Goal: Task Accomplishment & Management: Complete application form

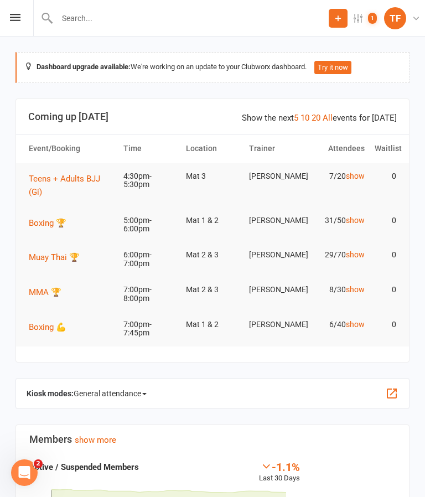
click at [14, 20] on icon at bounding box center [15, 17] width 11 height 7
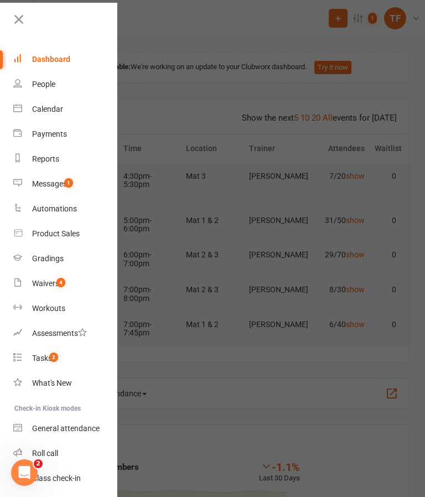
click at [37, 283] on div "Waivers" at bounding box center [45, 283] width 27 height 9
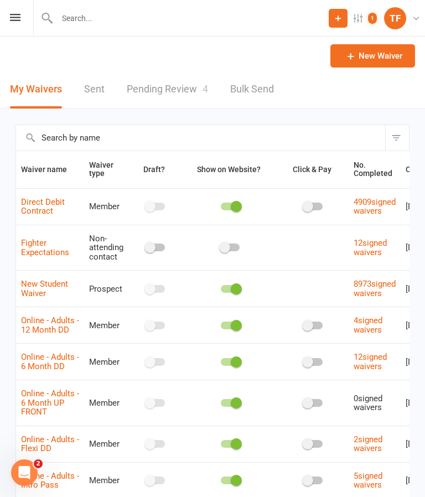
click at [132, 84] on link "Pending Review 4" at bounding box center [167, 89] width 81 height 38
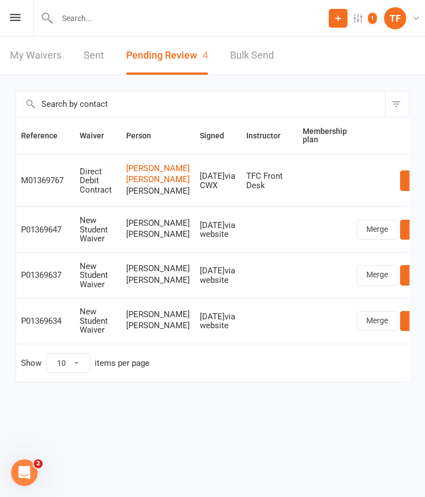
click at [119, 17] on input "text" at bounding box center [191, 18] width 275 height 15
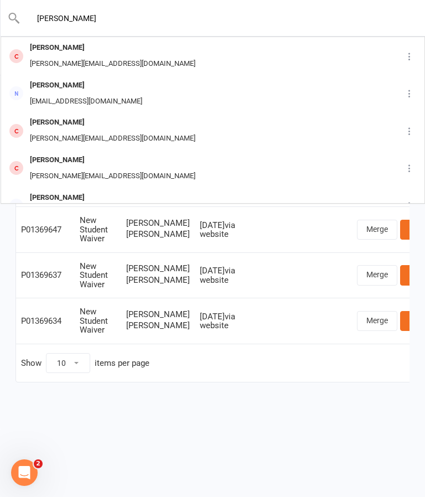
type input "[PERSON_NAME]"
click at [98, 190] on div "[PERSON_NAME]" at bounding box center [139, 198] width 225 height 16
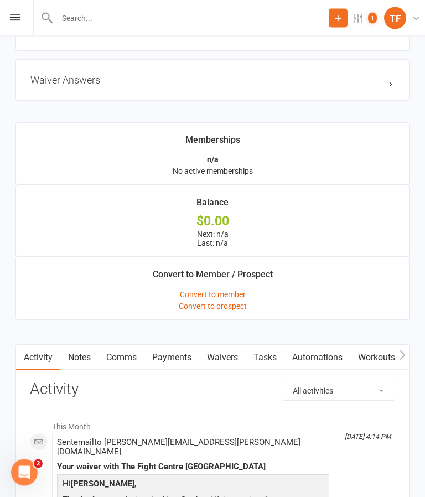
click at [230, 359] on link "Waivers" at bounding box center [222, 357] width 46 height 25
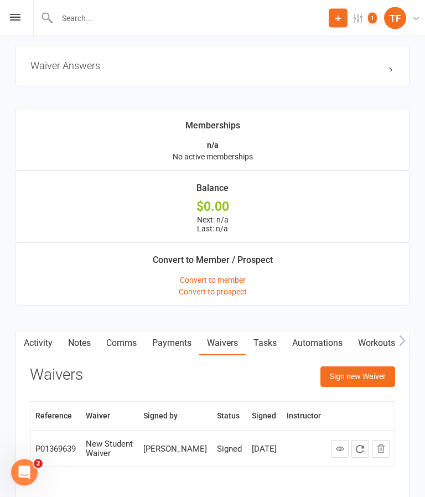
scroll to position [765, 0]
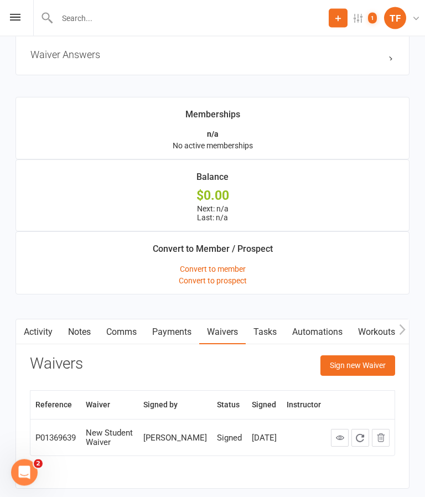
click at [366, 367] on button "Sign new Waiver" at bounding box center [357, 366] width 75 height 20
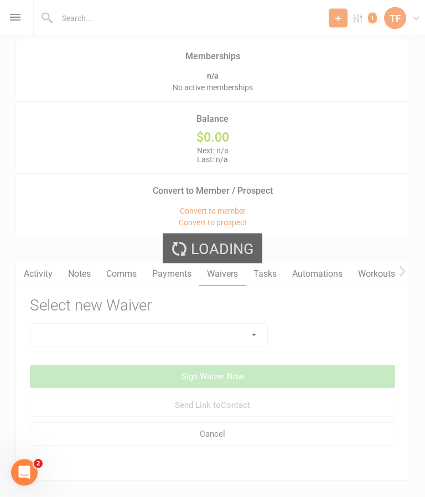
scroll to position [828, 0]
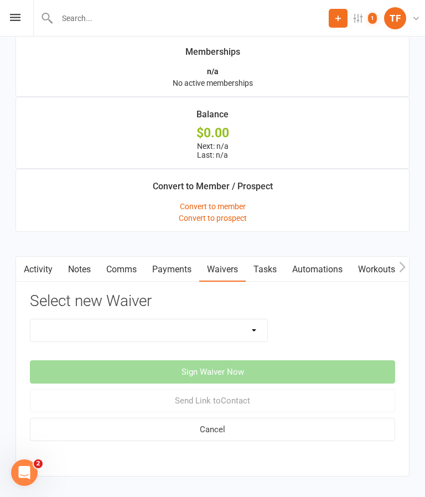
click at [245, 325] on select "Direct Debit Contract Fighter Expectations New Student Waiver Online - Adults -…" at bounding box center [148, 330] width 237 height 22
select select "2207"
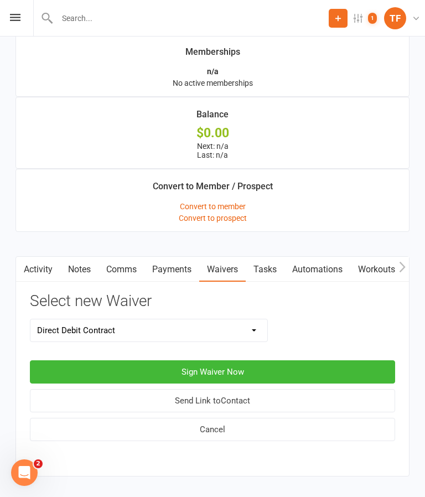
click at [279, 369] on button "Sign Waiver Now" at bounding box center [212, 371] width 365 height 23
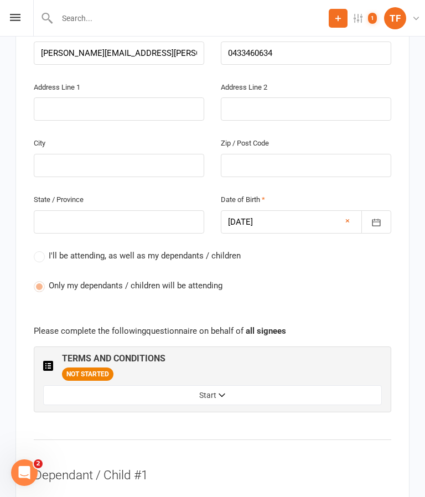
click at [238, 385] on button "Start" at bounding box center [212, 395] width 338 height 20
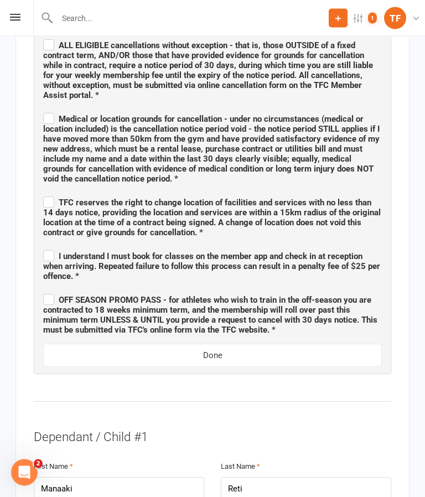
scroll to position [1330, 0]
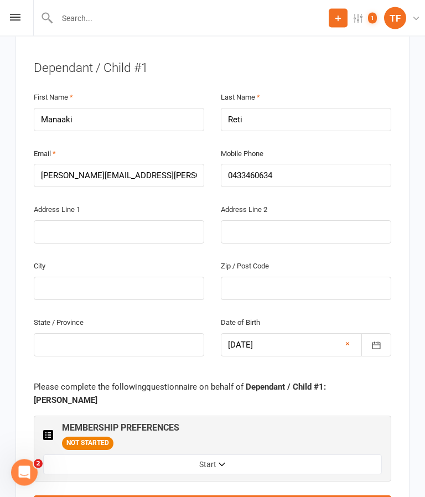
click at [252, 455] on button "Start" at bounding box center [212, 465] width 338 height 20
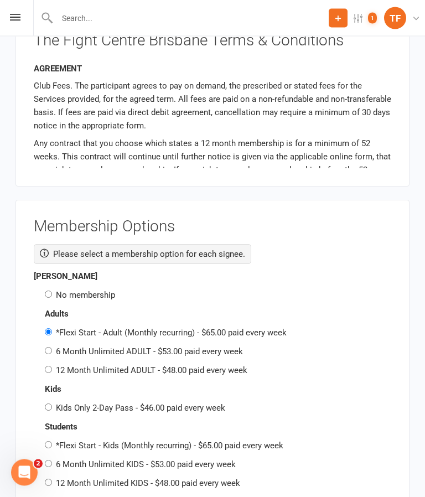
scroll to position [2587, 0]
click at [51, 460] on input "6 Month Unlimited KIDS - $53.00 paid every week" at bounding box center [48, 463] width 7 height 7
radio input "true"
radio input "false"
click at [52, 290] on input "No membership" at bounding box center [48, 293] width 7 height 7
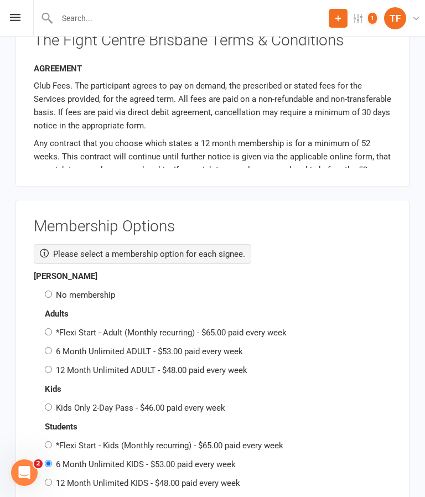
radio input "true"
radio input "false"
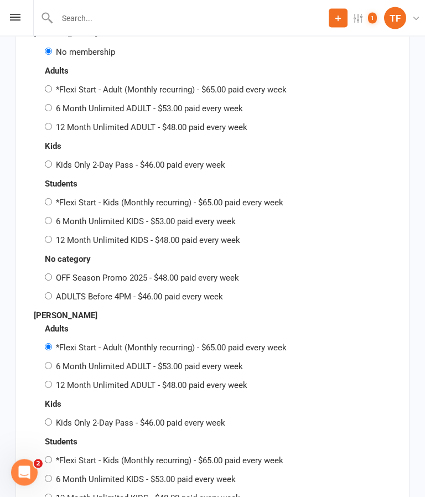
scroll to position [2834, 0]
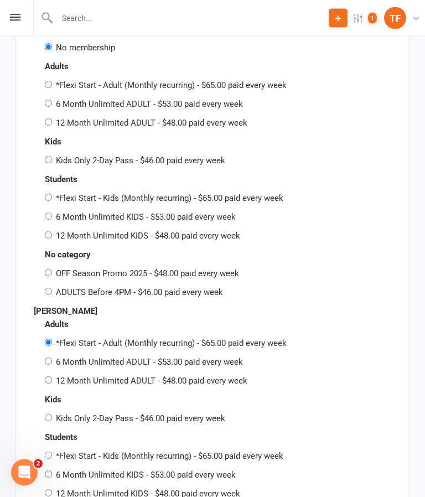
click at [52, 471] on input "6 Month Unlimited KIDS - $53.00 paid every week" at bounding box center [48, 474] width 7 height 7
radio input "true"
radio input "false"
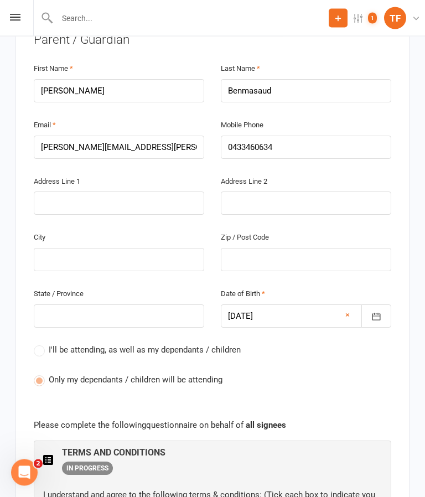
scroll to position [400, 0]
click at [169, 191] on input "text" at bounding box center [119, 202] width 170 height 23
type input "5"
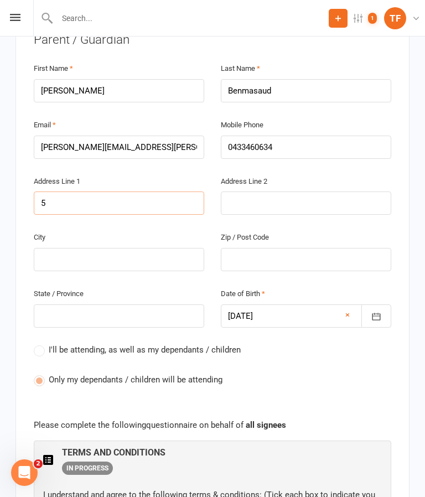
type input "54"
type input "54 a"
type input "54 al"
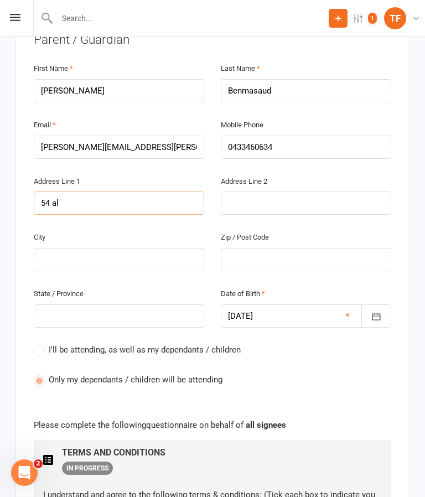
type input "54 al"
type input "54 alm"
type input "54 [PERSON_NAME]"
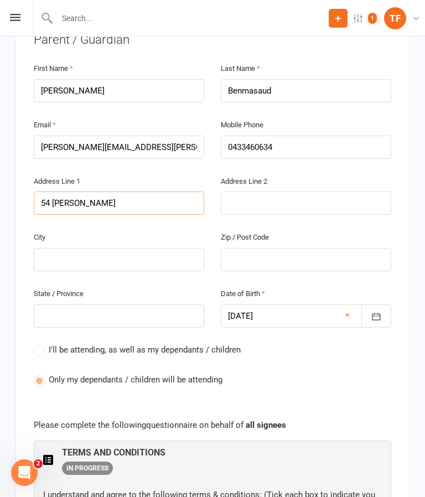
type input "54 [PERSON_NAME]"
type input "54 almandi"
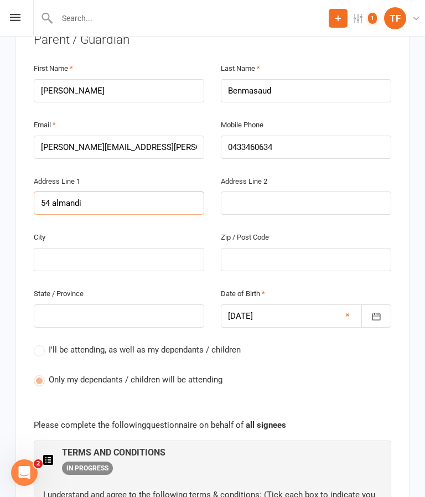
type input "54 almandi"
type input "54 almandin"
type input "54 Almandin"
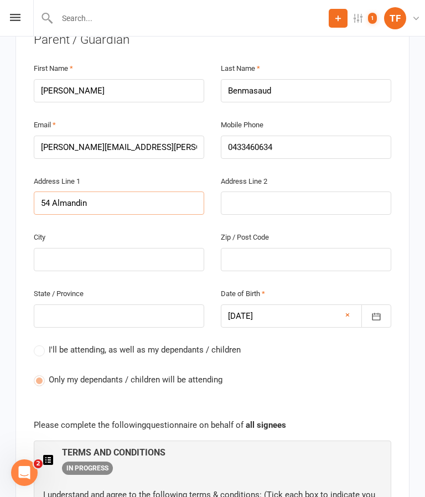
type input "54 Almandin s"
type input "[STREET_ADDRESS]"
type input "54 Almandin str"
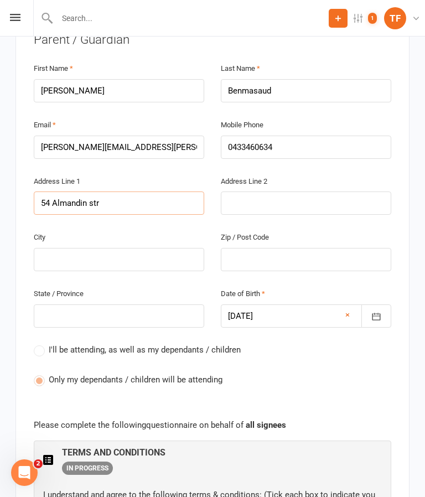
type input "54 Almandin str"
type input "[STREET_ADDRESS]"
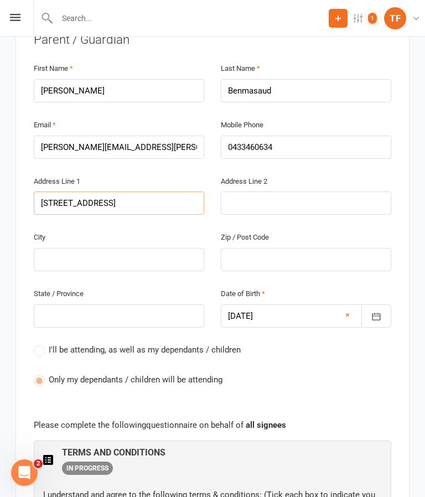
type input "[STREET_ADDRESS]"
click at [178, 248] on input "text" at bounding box center [119, 259] width 170 height 23
type input "L"
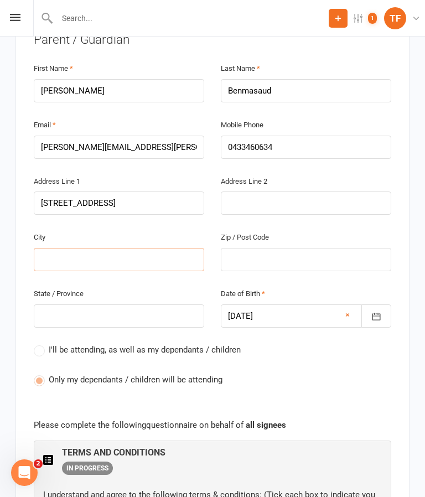
type input "L"
type input "Lo"
type input "Log"
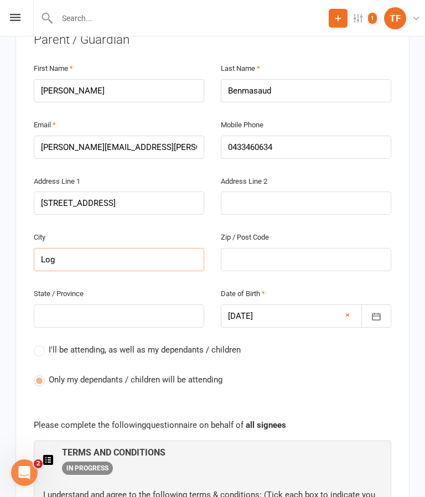
type input "Loga"
type input "[PERSON_NAME]"
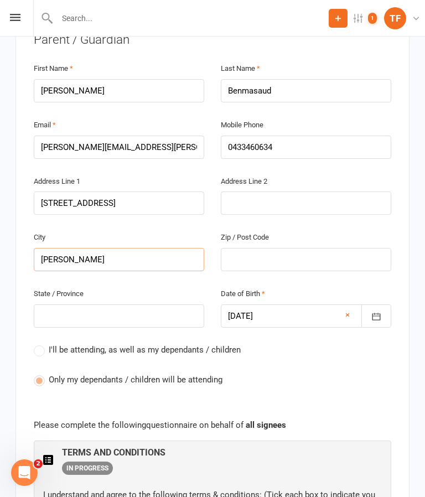
type input "[PERSON_NAME]"
type input "[PERSON_NAME] re"
type input "[PERSON_NAME] res"
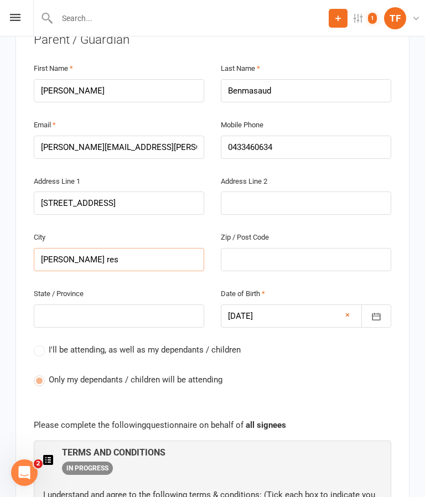
type input "[PERSON_NAME]"
type input "[PERSON_NAME] reserv"
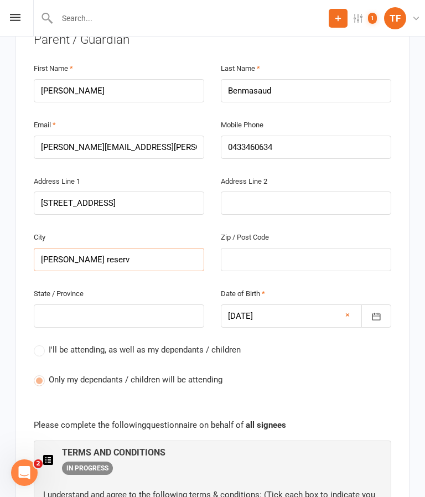
type input "[PERSON_NAME] reserv"
type input "[PERSON_NAME] reserve"
click at [326, 248] on input "text" at bounding box center [306, 259] width 170 height 23
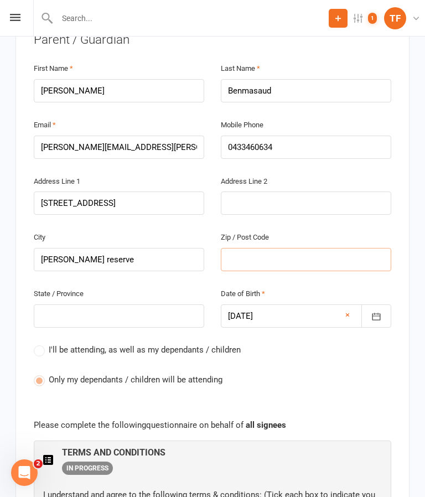
type input "4"
type input "41"
type input "411"
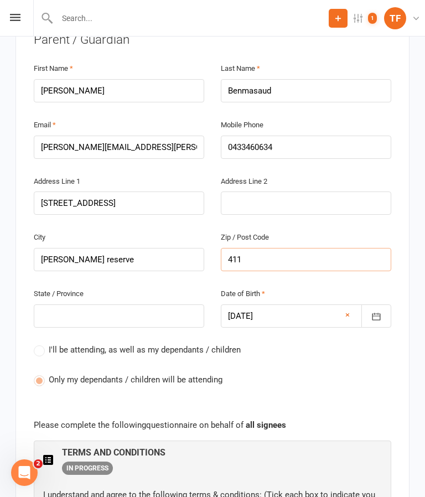
type input "411"
type input "4118"
click at [155, 304] on input "text" at bounding box center [119, 315] width 170 height 23
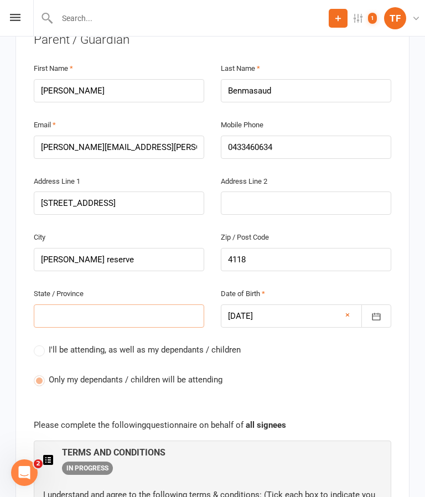
type input "Q"
type input "QL"
type input "QLD"
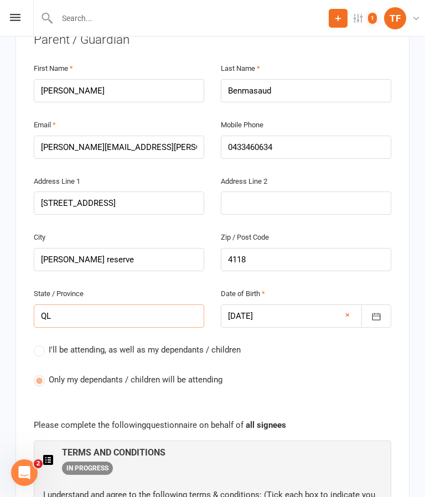
type input "QLD"
click at [325, 248] on input "4118" at bounding box center [306, 259] width 170 height 23
type input "411"
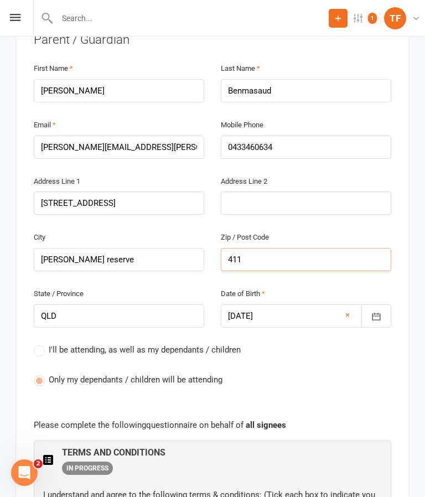
type input "41"
type input "413"
type input "4133"
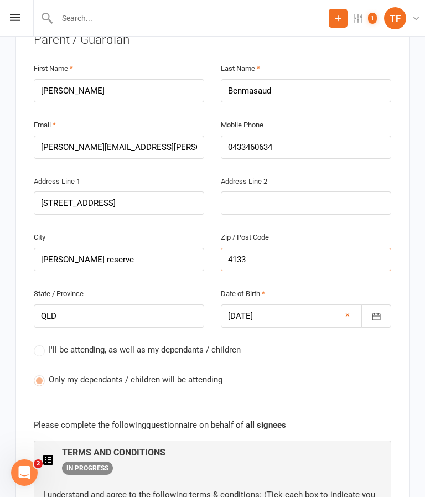
type input "4133"
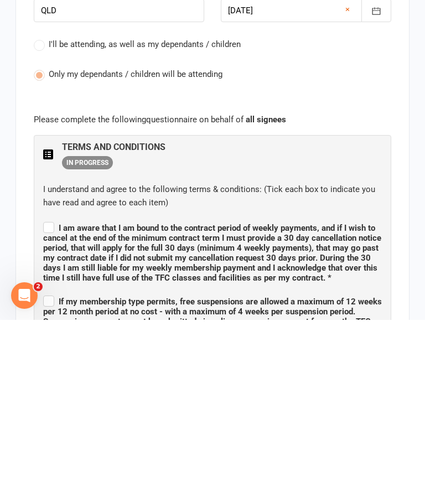
scroll to position [530, 0]
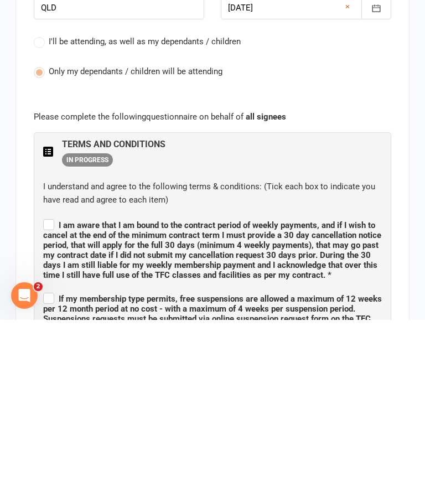
type input "4133"
click at [45, 394] on label "I am aware that I am bound to the contract period of weekly payments, and if I …" at bounding box center [212, 425] width 338 height 63
click at [45, 392] on input "I am aware that I am bound to the contract period of weekly payments, and if I …" at bounding box center [212, 392] width 338 height 0
checkbox input "true"
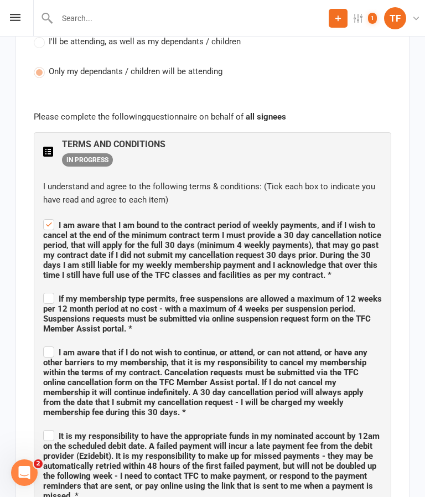
click at [47, 294] on span "If my membership type permits, free suspensions are allowed a maximum of 12 wee…" at bounding box center [212, 314] width 338 height 40
click at [47, 289] on input "If my membership type permits, free suspensions are allowed a maximum of 12 wee…" at bounding box center [212, 289] width 338 height 0
checkbox input "true"
click at [43, 347] on span "I am aware that if I do not wish to continue, or attend, or can not attend, or …" at bounding box center [205, 382] width 324 height 70
click at [43, 342] on input "I am aware that if I do not wish to continue, or attend, or can not attend, or …" at bounding box center [212, 342] width 338 height 0
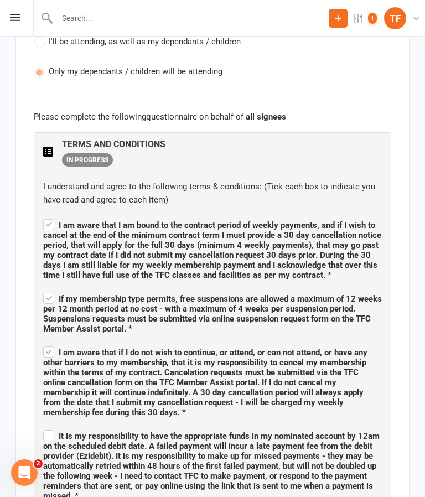
checkbox input "true"
click at [49, 428] on label "It is my responsibility to have the appropriate funds in my nominated account b…" at bounding box center [212, 464] width 338 height 73
click at [49, 426] on input "It is my responsibility to have the appropriate funds in my nominated account b…" at bounding box center [212, 426] width 338 height 0
checkbox input "true"
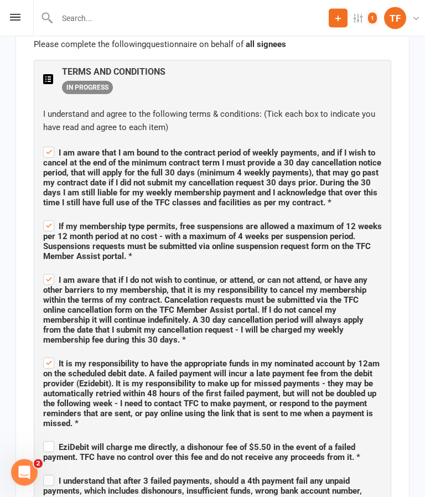
scroll to position [785, 0]
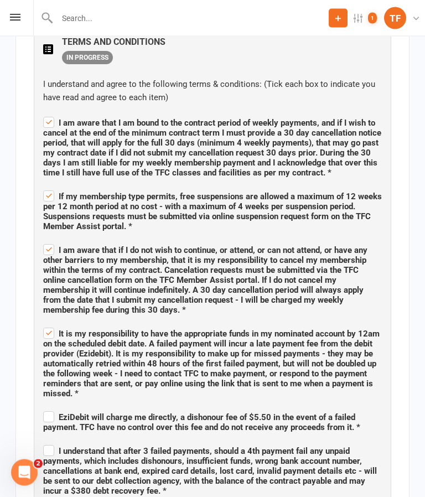
click at [315, 413] on span "EziDebit will charge me directly, a dishonour fee of $5.50 in the event of a fa…" at bounding box center [201, 423] width 317 height 20
click at [315, 408] on input "EziDebit will charge me directly, a dishonour fee of $5.50 in the event of a fa…" at bounding box center [212, 408] width 338 height 0
checkbox input "true"
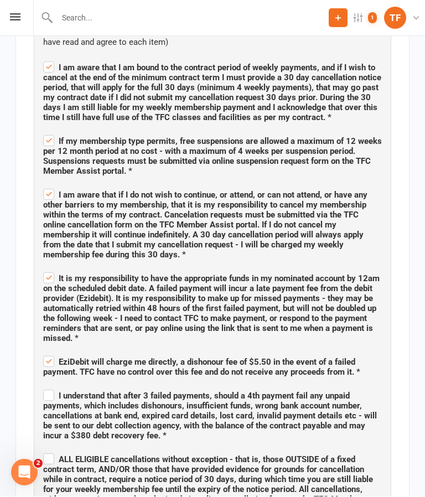
click at [342, 391] on span "I understand that after 3 failed payments, should a 4th payment fail any unpaid…" at bounding box center [209, 416] width 333 height 50
click at [342, 386] on input "I understand that after 3 failed payments, should a 4th payment fail any unpaid…" at bounding box center [212, 386] width 338 height 0
checkbox input "true"
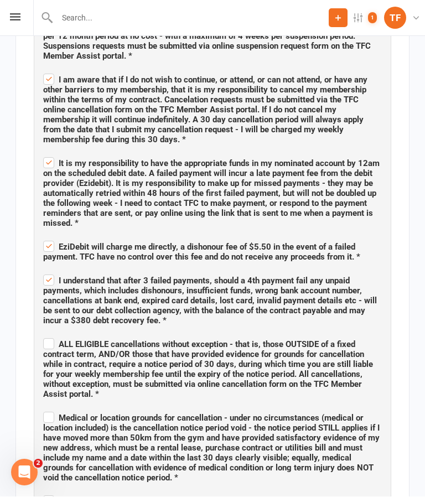
click at [358, 340] on span "ALL ELIGIBLE cancellations without exception - that is, those OUTSIDE of a fixe…" at bounding box center [208, 370] width 330 height 60
click at [358, 335] on input "ALL ELIGIBLE cancellations without exception - that is, those OUTSIDE of a fixe…" at bounding box center [212, 335] width 338 height 0
checkbox input "true"
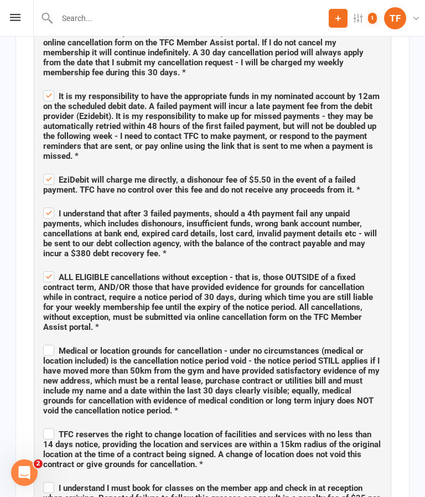
scroll to position [1050, 0]
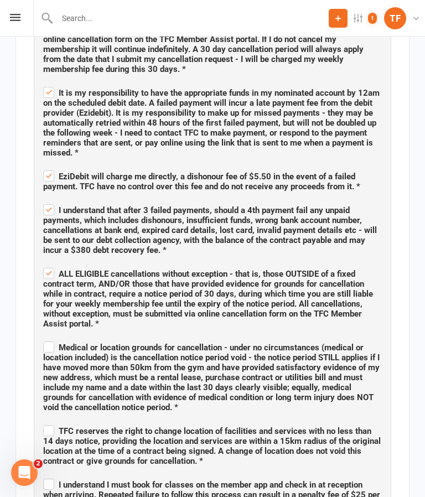
click at [350, 354] on span "Medical or location grounds for cancellation - under no circumstances (medical …" at bounding box center [211, 377] width 336 height 70
click at [350, 337] on input "Medical or location grounds for cancellation - under no circumstances (medical …" at bounding box center [212, 337] width 338 height 0
checkbox input "true"
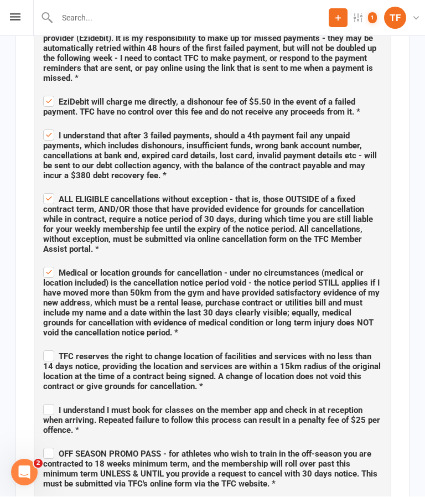
click at [341, 352] on span "TFC reserves the right to change location of facilities and services with no le…" at bounding box center [211, 372] width 337 height 40
click at [341, 347] on input "TFC reserves the right to change location of facilities and services with no le…" at bounding box center [212, 347] width 338 height 0
checkbox input "true"
click at [363, 405] on span "I understand I must book for classes on the member app and check in at receptio…" at bounding box center [211, 420] width 337 height 30
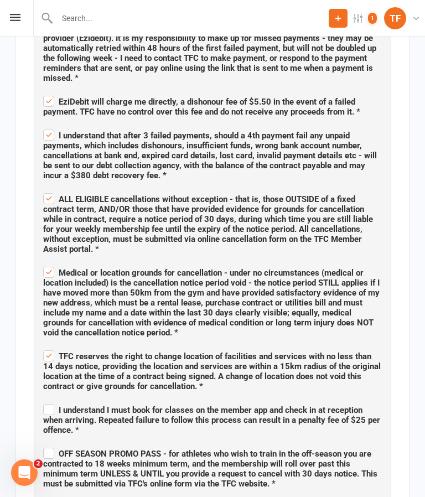
click at [363, 400] on input "I understand I must book for classes on the member app and check in at receptio…" at bounding box center [212, 400] width 338 height 0
checkbox input "true"
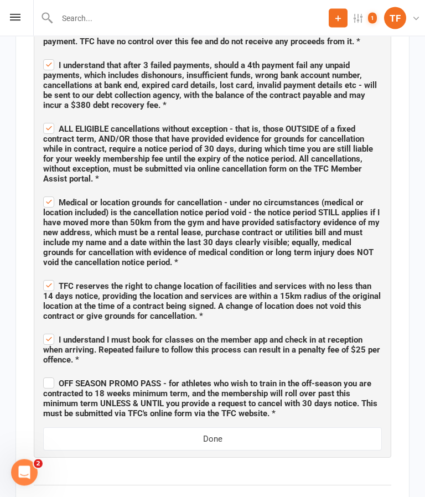
scroll to position [1195, 0]
click at [301, 378] on span "OFF SEASON PROMO PASS - for athletes who wish to train in the off-season you ar…" at bounding box center [210, 398] width 334 height 40
click at [301, 373] on input "OFF SEASON PROMO PASS - for athletes who wish to train in the off-season you ar…" at bounding box center [212, 373] width 338 height 0
checkbox input "true"
click at [226, 427] on button "Done" at bounding box center [212, 438] width 338 height 23
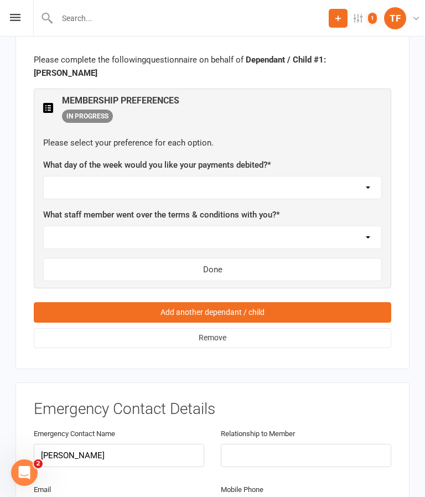
scroll to position [1229, 0]
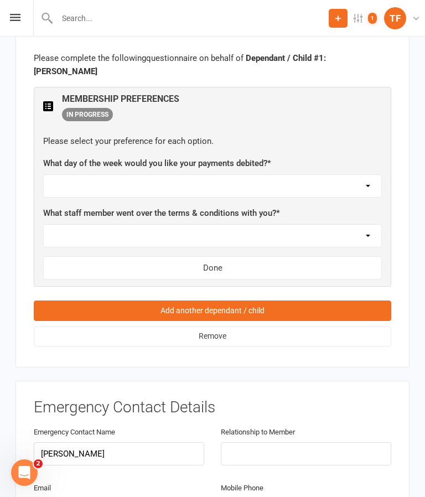
click at [256, 175] on select "[DATE] [DATE] [DATE] [DATE] [DATE]" at bounding box center [212, 186] width 337 height 22
select select "[DATE]"
click at [362, 225] on select "Not sure [PERSON_NAME] [PERSON_NAME] [PERSON_NAME] [PERSON_NAME] [PERSON_NAME] …" at bounding box center [212, 236] width 337 height 22
select select "Not sure"
click at [228, 256] on button "Done" at bounding box center [212, 267] width 338 height 23
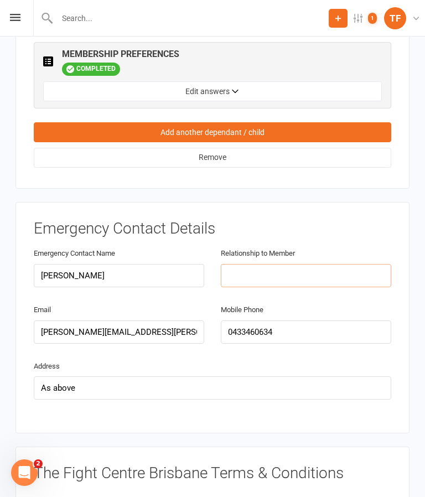
click at [319, 264] on input "text" at bounding box center [306, 275] width 170 height 23
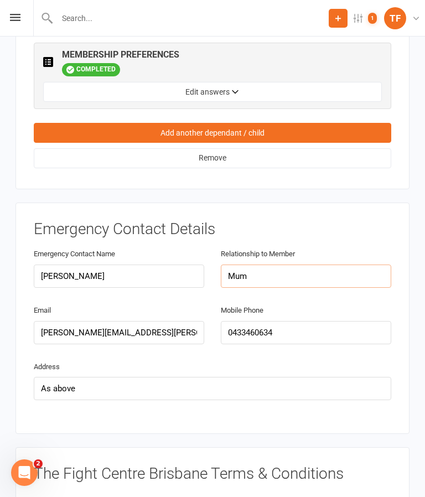
type input "Mum"
click at [404, 307] on div "Emergency Contact Details Emergency Contact Name [PERSON_NAME] Relationship to …" at bounding box center [212, 317] width 394 height 231
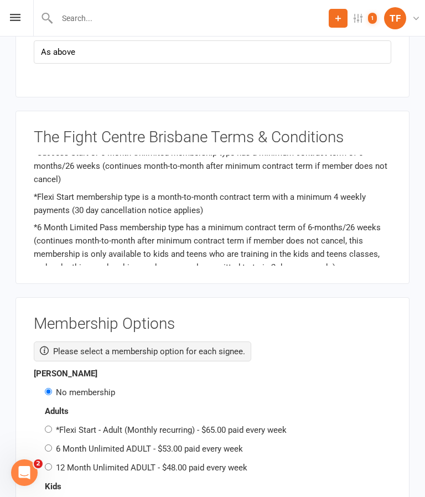
scroll to position [1013, 0]
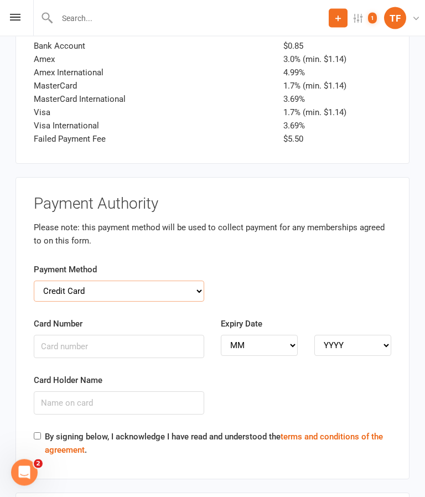
click at [178, 281] on select "Credit Card Bank Account" at bounding box center [119, 291] width 170 height 21
click at [169, 335] on input "Card Number" at bounding box center [119, 346] width 170 height 23
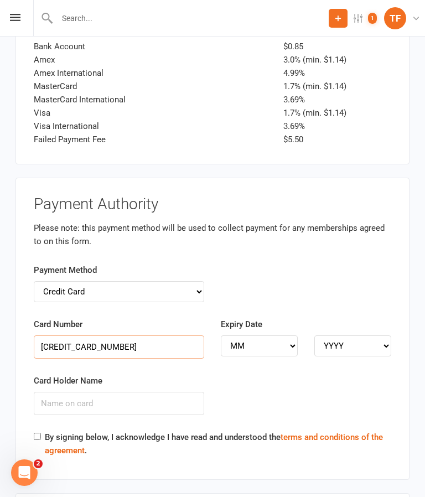
type input "[CREDIT_CARD_NUMBER]"
click at [277, 335] on select "MM 01 02 03 04 05 06 07 08 09 10 11 12" at bounding box center [259, 345] width 77 height 21
select select "01"
click at [375, 335] on select "YYYY 2025 2026 2027 2028 2029 2030 2031 2032 2033 2034" at bounding box center [352, 345] width 77 height 21
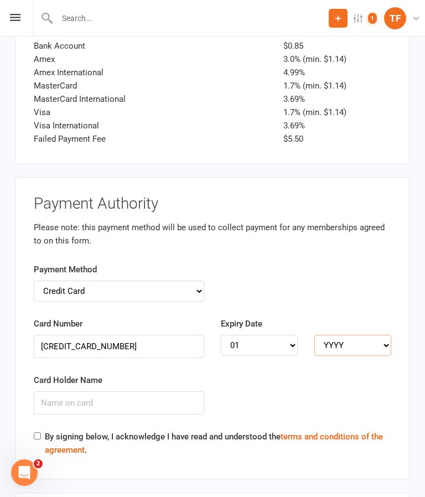
select select "2026"
click at [161, 391] on input "Card Holder Name" at bounding box center [119, 402] width 170 height 23
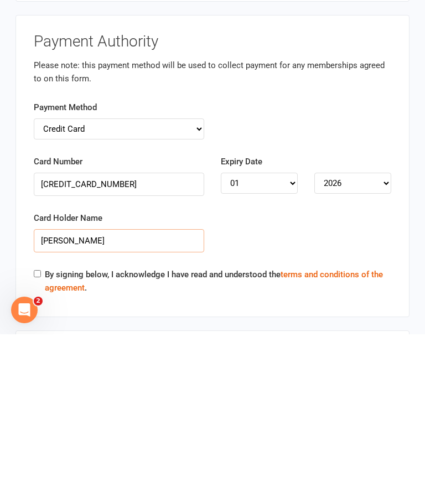
type input "[PERSON_NAME]"
click at [40, 432] on input "By signing below, I acknowledge I have read and understood the terms and condit…" at bounding box center [37, 435] width 7 height 7
checkbox input "true"
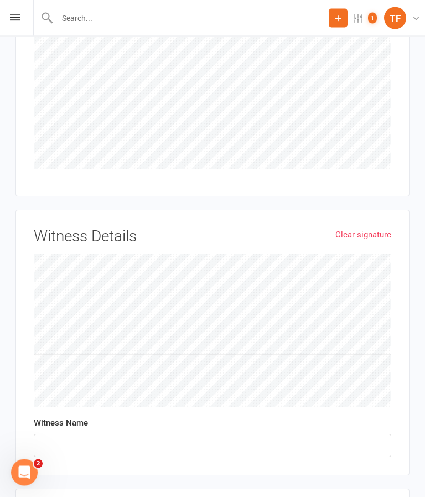
scroll to position [3346, 0]
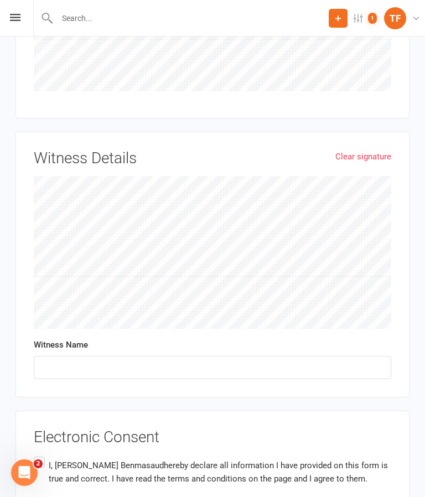
click at [40, 454] on label "I, [PERSON_NAME] hereby declare all information I have provided on this form is…" at bounding box center [212, 471] width 357 height 35
click at [40, 454] on input "I, [PERSON_NAME] hereby declare all information I have provided on this form is…" at bounding box center [37, 454] width 7 height 0
click at [72, 356] on input "text" at bounding box center [212, 367] width 357 height 23
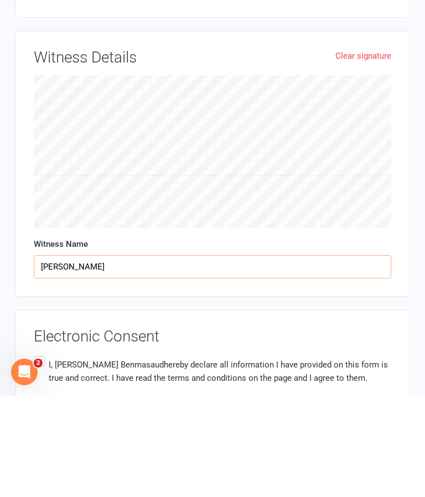
type input "[PERSON_NAME]"
click at [409, 410] on div "Electronic Consent I, [PERSON_NAME] hereby declare all information I have provi…" at bounding box center [212, 466] width 394 height 113
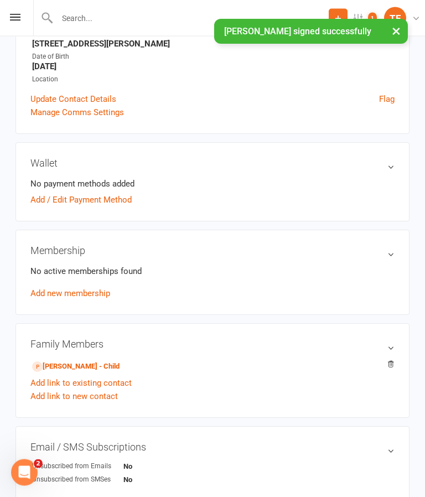
scroll to position [191, 0]
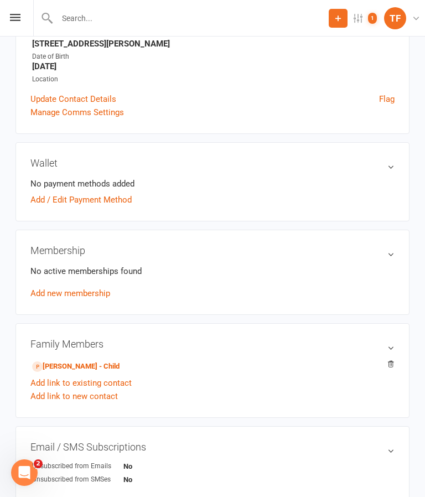
click at [85, 365] on link "[PERSON_NAME] - Child" at bounding box center [75, 367] width 87 height 12
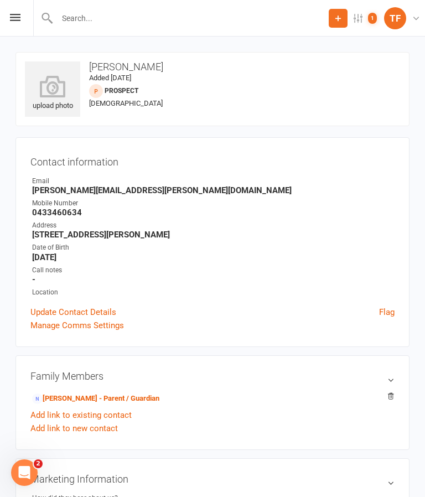
click at [49, 97] on icon at bounding box center [52, 86] width 55 height 22
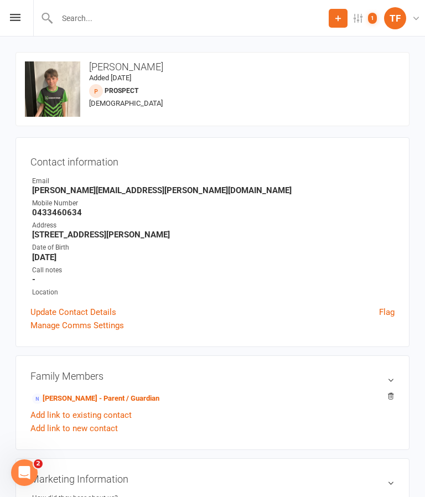
click at [196, 24] on input "text" at bounding box center [191, 18] width 275 height 15
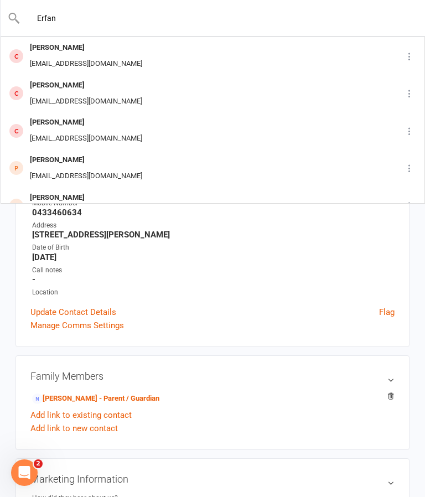
type input "Erfan"
click at [143, 56] on div "[EMAIL_ADDRESS][DOMAIN_NAME]" at bounding box center [86, 64] width 119 height 16
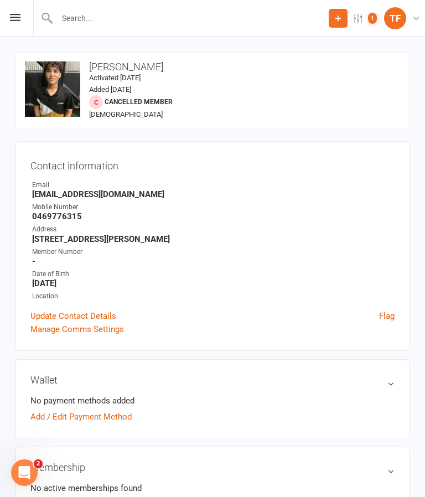
click at [186, 14] on input "text" at bounding box center [191, 18] width 275 height 15
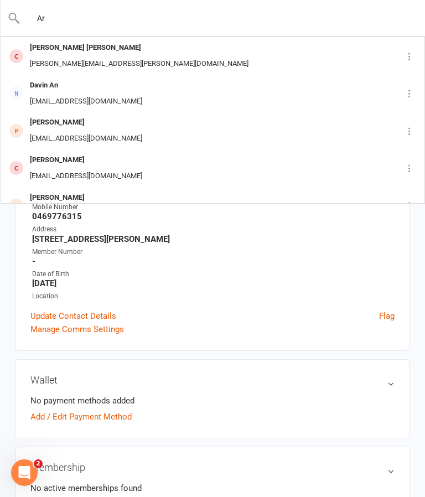
type input "A"
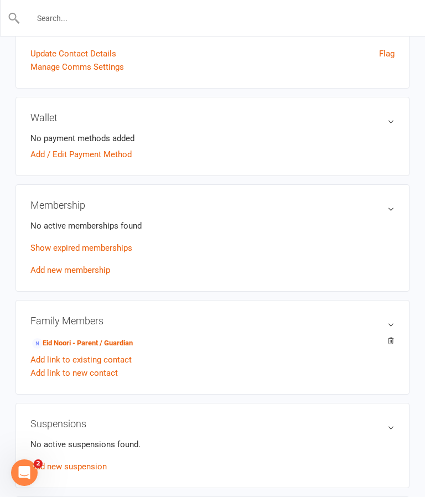
scroll to position [244, 0]
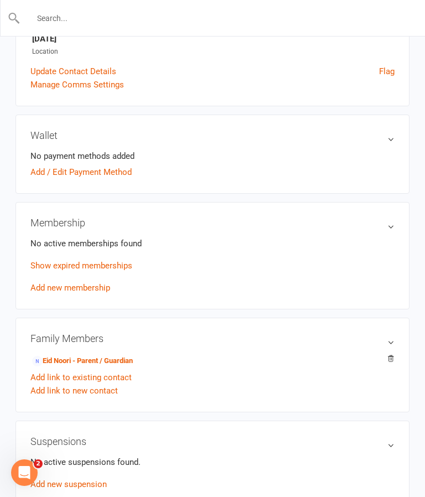
click at [79, 12] on input "text" at bounding box center [212, 18] width 385 height 15
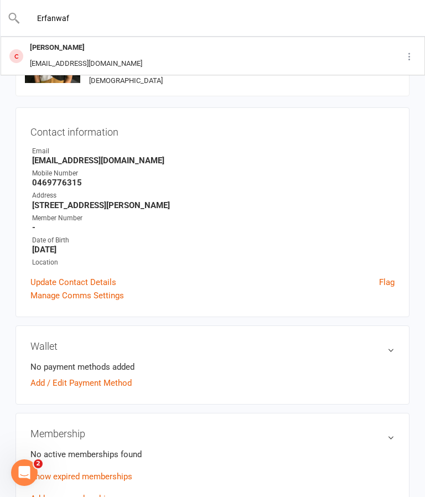
scroll to position [0, 0]
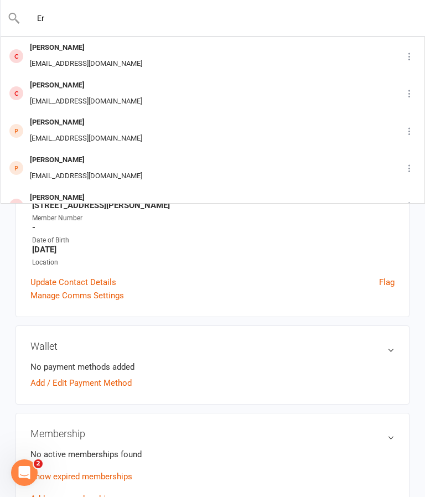
type input "E"
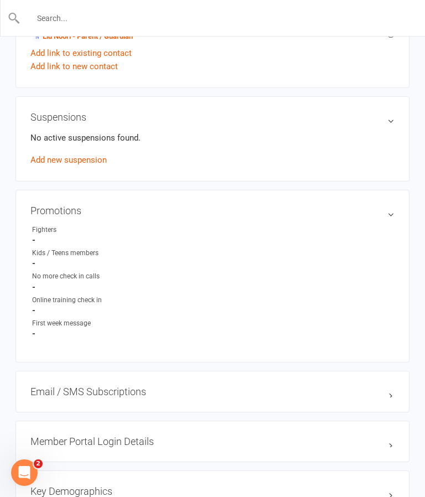
scroll to position [562, 0]
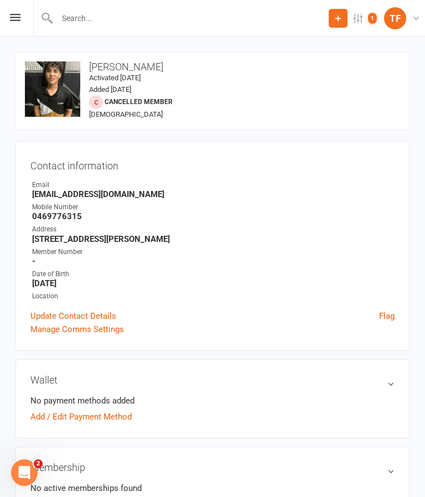
click at [160, 14] on input "text" at bounding box center [191, 18] width 275 height 15
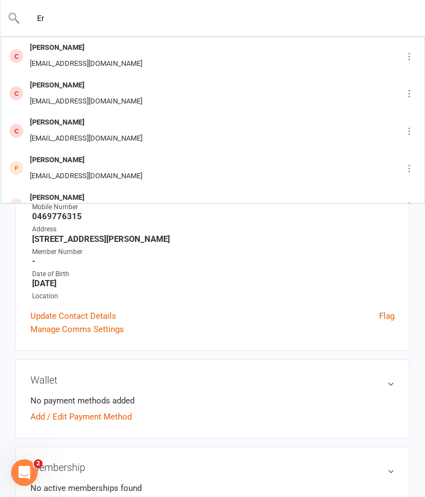
type input "E"
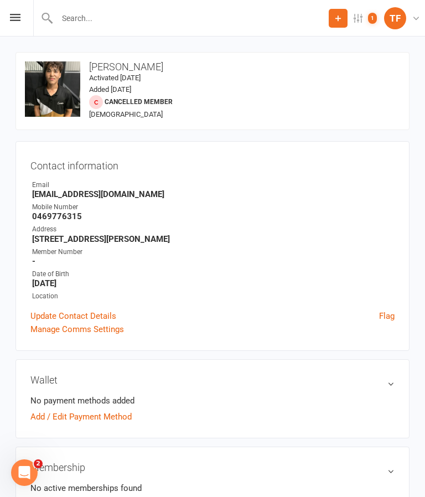
click at [153, 12] on input "text" at bounding box center [191, 18] width 275 height 15
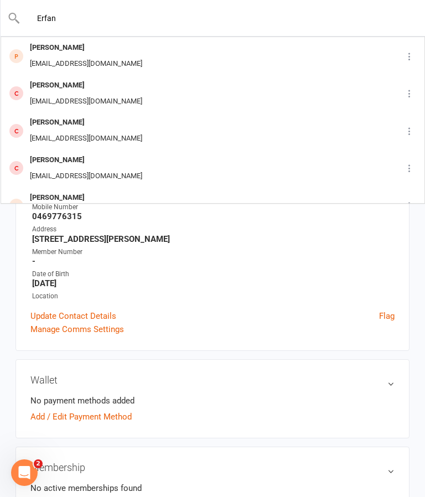
type input "Erfan"
click at [84, 53] on div "Erfan Wafaee" at bounding box center [86, 48] width 119 height 16
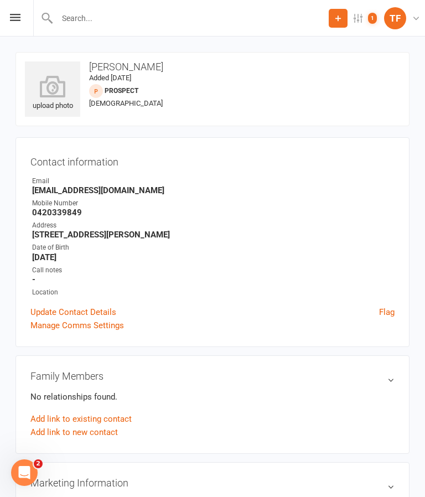
click at [123, 17] on input "text" at bounding box center [191, 18] width 275 height 15
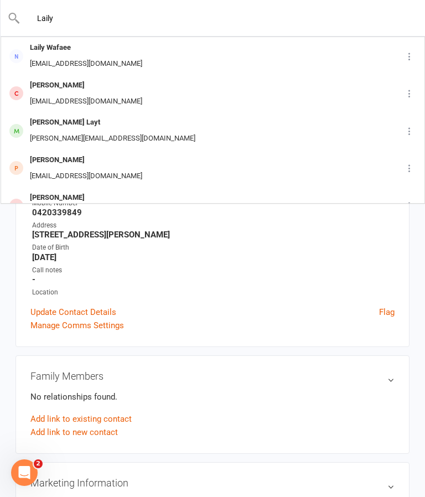
type input "Laily"
click at [96, 57] on div "Lailywafaee@gmail.com" at bounding box center [86, 64] width 119 height 16
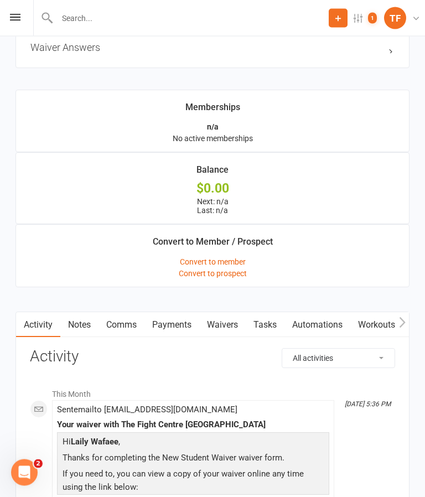
scroll to position [773, 0]
click at [230, 326] on link "Waivers" at bounding box center [222, 324] width 46 height 25
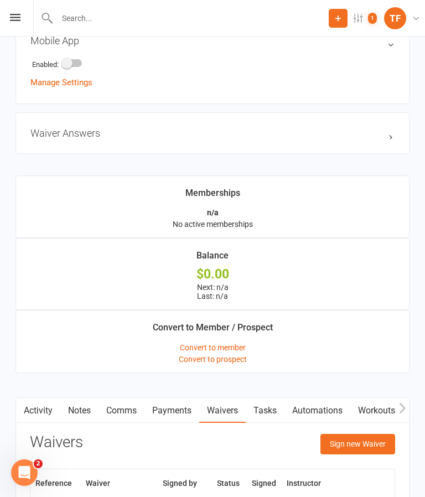
scroll to position [688, 0]
click at [363, 444] on button "Sign new Waiver" at bounding box center [357, 443] width 75 height 20
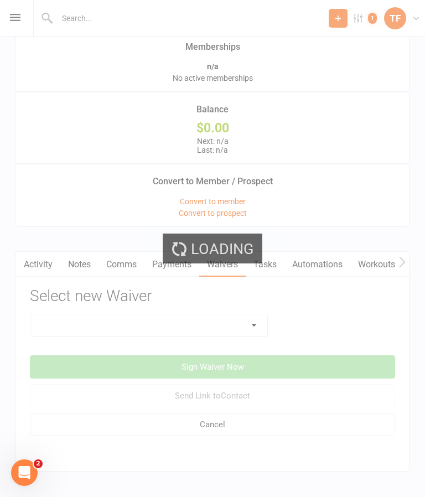
scroll to position [877, 0]
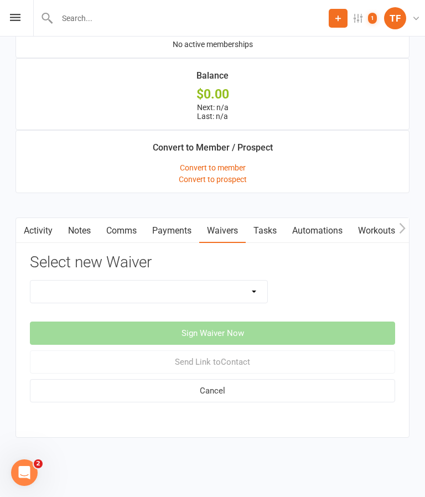
click at [248, 281] on select "Direct Debit Contract Fighter Expectations New Student Waiver Online - Adults -…" at bounding box center [148, 291] width 237 height 22
select select "2207"
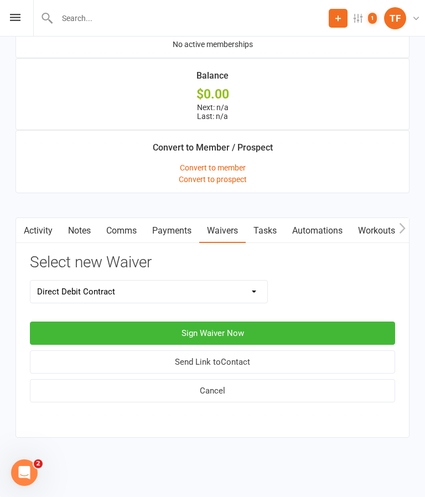
click at [216, 327] on button "Sign Waiver Now" at bounding box center [212, 332] width 365 height 23
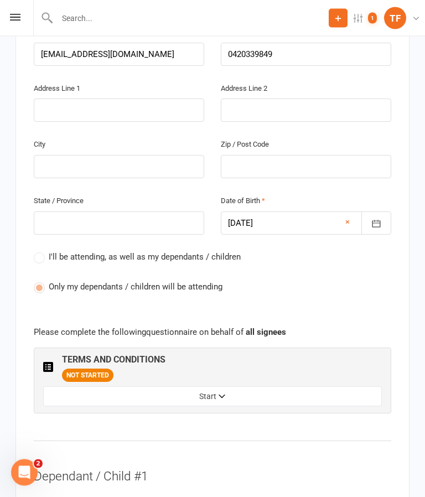
click at [237, 387] on button "Start" at bounding box center [212, 397] width 338 height 20
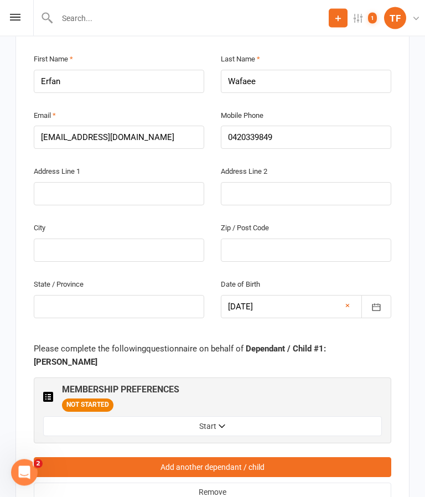
click at [233, 416] on button "Start" at bounding box center [212, 426] width 338 height 20
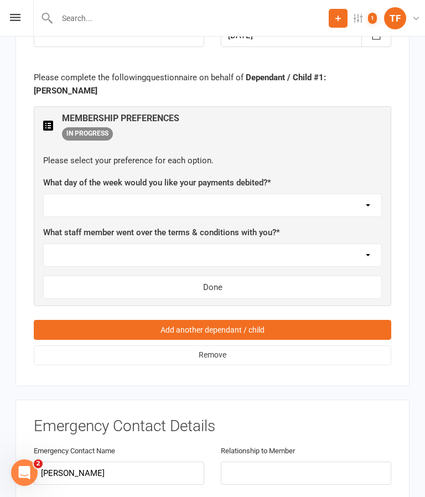
scroll to position [1957, 0]
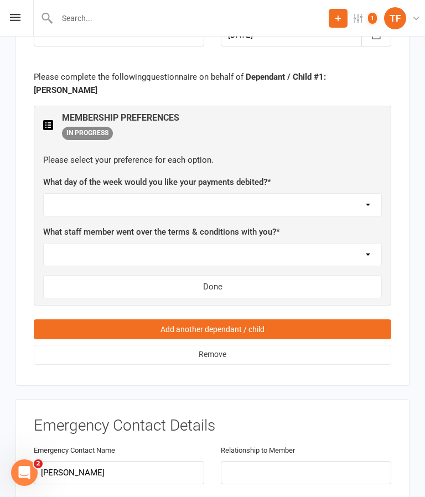
click at [185, 194] on select "[DATE] [DATE] [DATE] [DATE] [DATE]" at bounding box center [212, 205] width 337 height 22
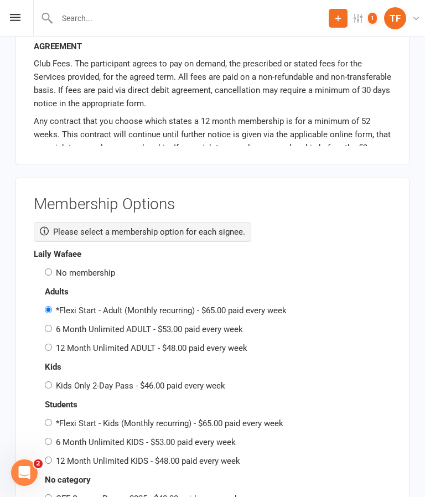
scroll to position [2640, 0]
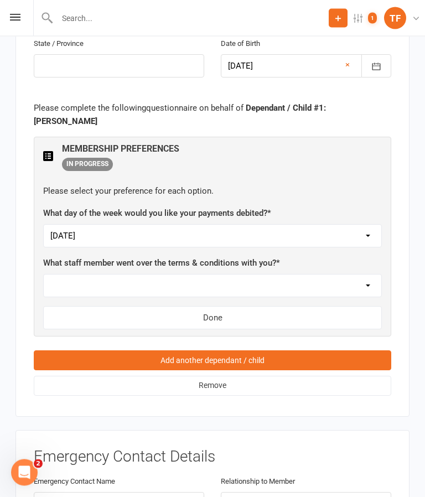
click at [161, 225] on select "[DATE] [DATE] [DATE] [DATE] [DATE]" at bounding box center [212, 236] width 337 height 22
select select "[DATE]"
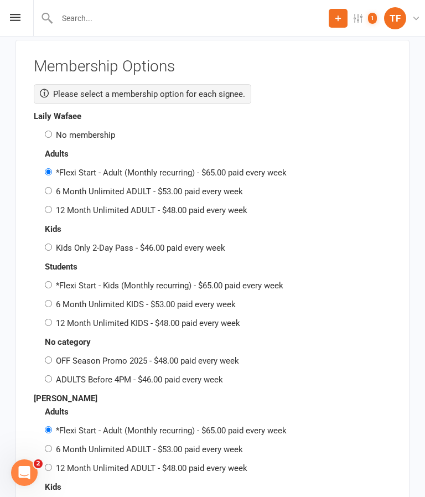
scroll to position [2746, 0]
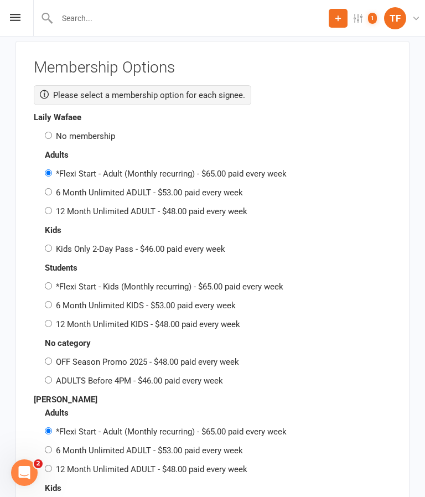
click at [58, 300] on label "6 Month Unlimited KIDS - $53.00 paid every week" at bounding box center [146, 305] width 180 height 10
click at [52, 301] on input "6 Month Unlimited KIDS - $53.00 paid every week" at bounding box center [48, 304] width 7 height 7
radio input "true"
radio input "false"
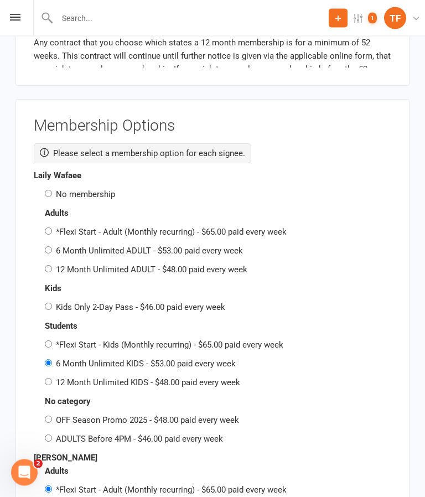
click at [60, 190] on label "No membership" at bounding box center [85, 195] width 59 height 10
click at [52, 190] on input "No membership" at bounding box center [48, 193] width 7 height 7
radio input "true"
radio input "false"
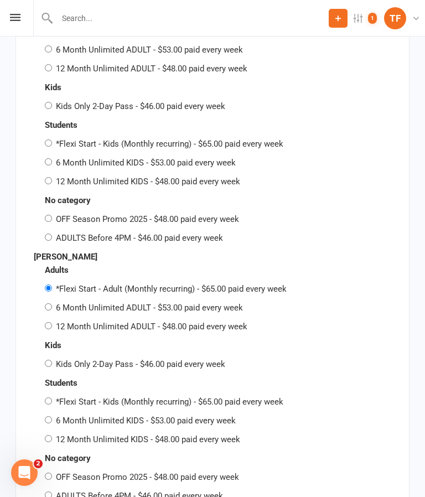
scroll to position [2928, 0]
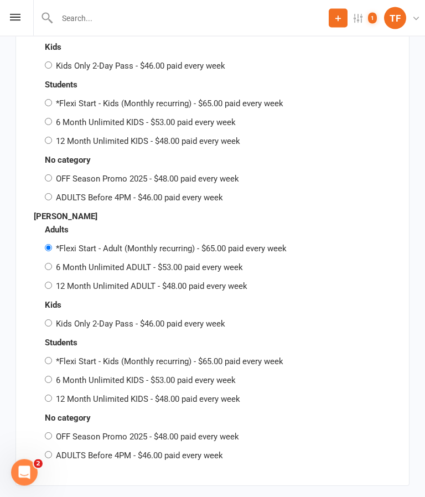
click at [52, 376] on input "6 Month Unlimited KIDS - $53.00 paid every week" at bounding box center [48, 379] width 7 height 7
radio input "true"
radio input "false"
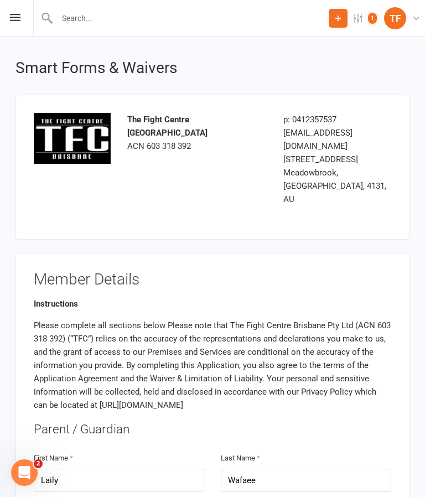
scroll to position [0, 0]
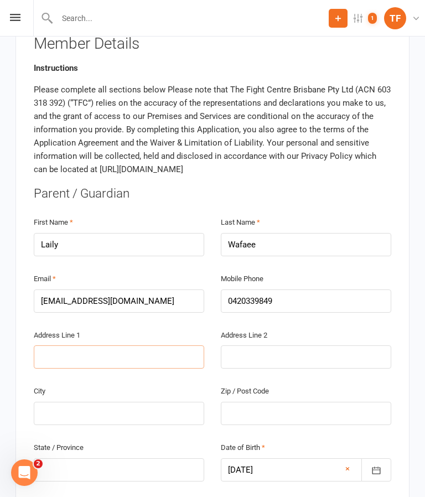
click at [157, 345] on input "text" at bounding box center [119, 356] width 170 height 23
type input "6"
type input "6 w"
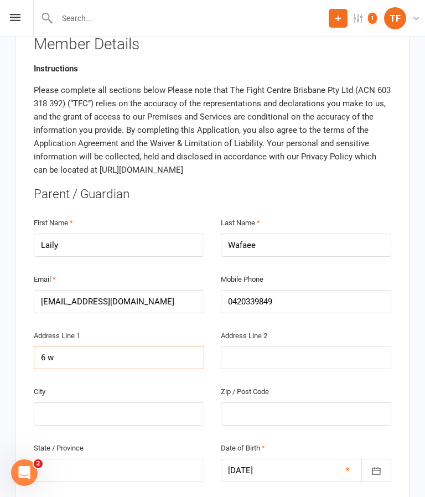
type input "6 w"
type input "6 wa"
type input "6 war"
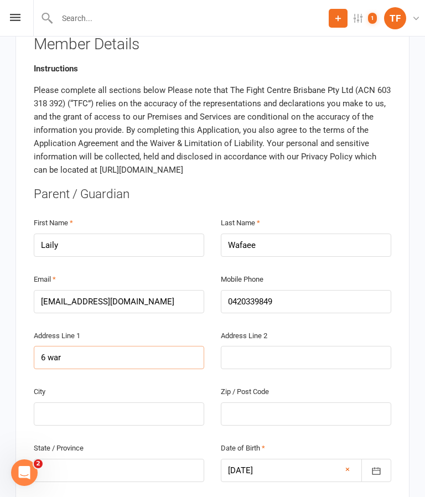
type input "6 wara"
type input "6 warat"
type input "6 warata"
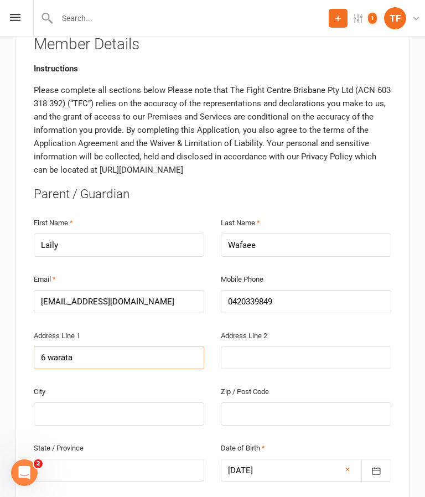
type input "6 warata"
type input "6 waratah"
type input "6 Waratah"
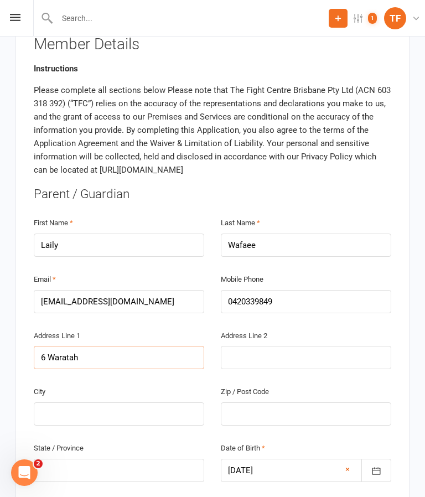
type input "6 Waratah d"
type input "6 Waratah dr"
type input "6 Waratah drive"
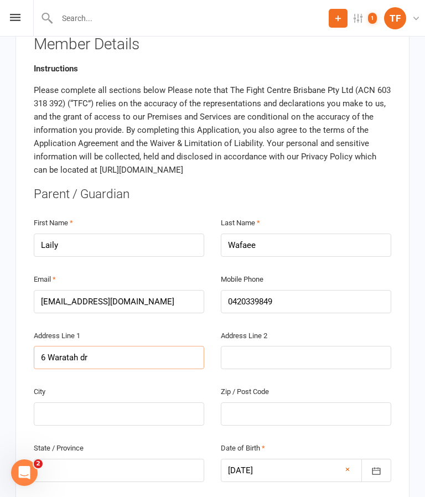
type input "6 Waratah drive"
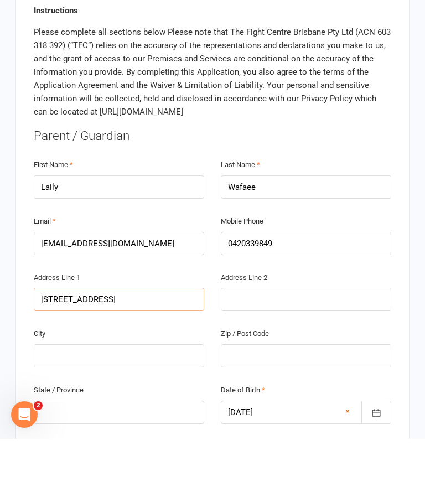
type input "6 Waratah drive"
click at [285, 402] on input "text" at bounding box center [306, 413] width 170 height 23
type input "4"
type input "41"
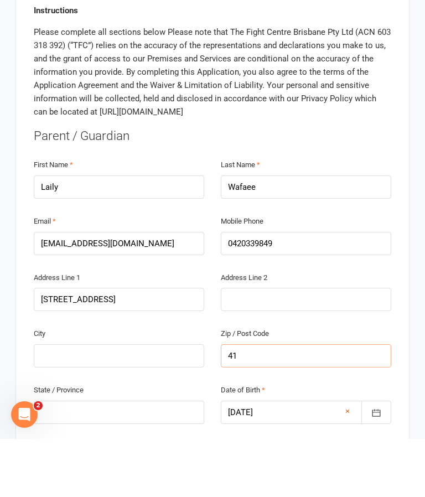
type input "41"
type input "413"
type input "4132"
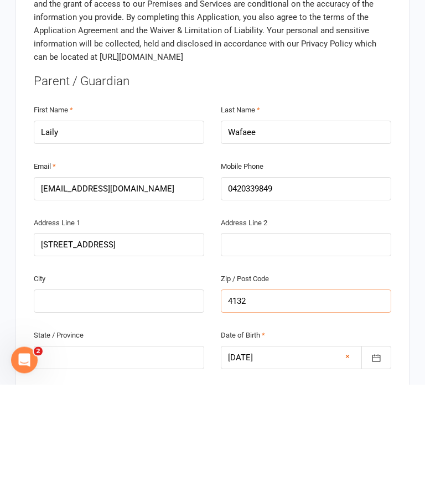
type input "4132"
click at [163, 402] on input "text" at bounding box center [119, 413] width 170 height 23
type input "B"
type input "Br"
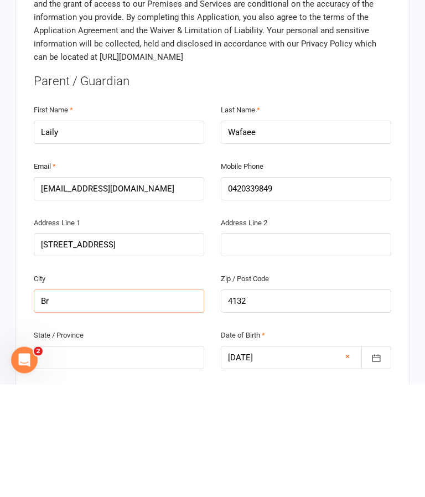
type input "Br"
type input "Bri"
type input "Bris"
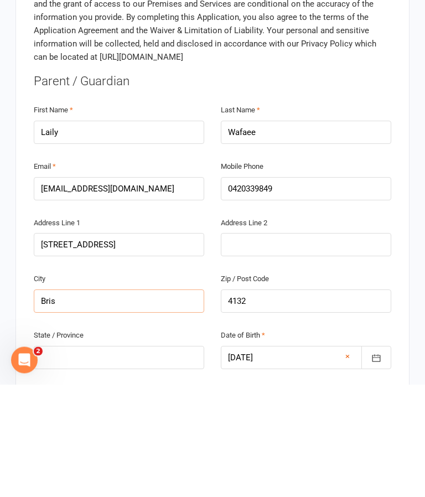
type input "Brisb"
type input "Brisba"
type input "Brisban"
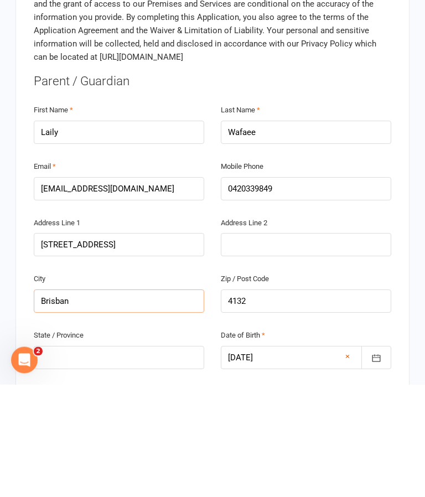
type input "Brisban"
type input "Brisbane"
click at [150, 458] on input "text" at bounding box center [119, 469] width 170 height 23
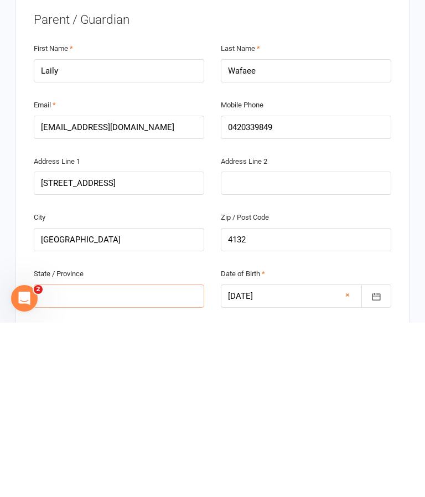
scroll to position [254, 0]
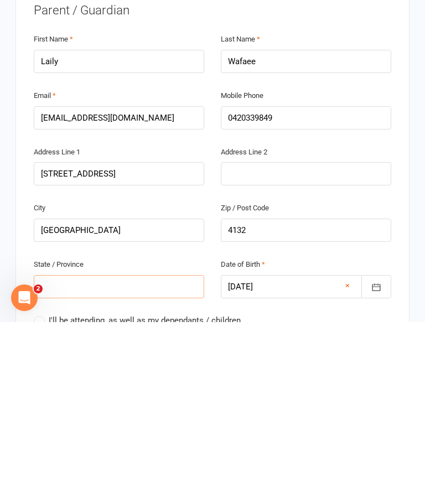
type input "Q"
type input "Ql"
type input "Qld"
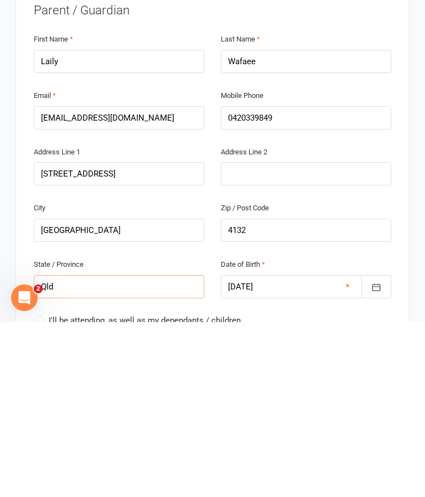
type input "Qld"
click at [194, 337] on input "6 Waratah drive" at bounding box center [119, 348] width 170 height 23
type input "6 Waratah drive c"
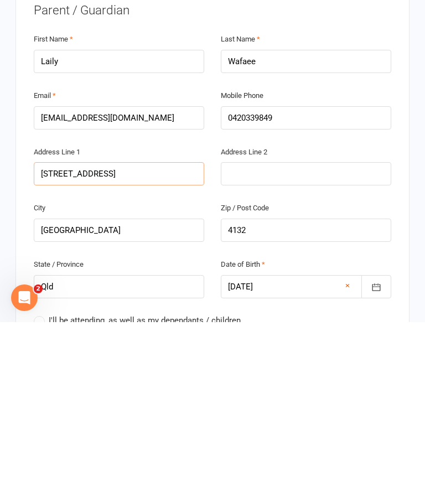
type input "6 Waratah drive cr"
type input "6 Waratah drive cre"
type input "6 Waratah drive cres"
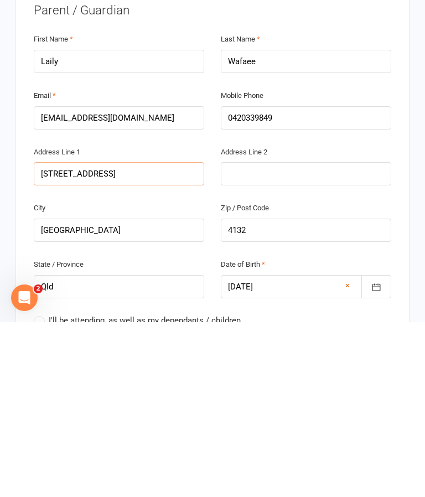
type input "6 Waratah drive cres"
type input "6 Waratah drive crest"
type input "6 Waratah drive crestm"
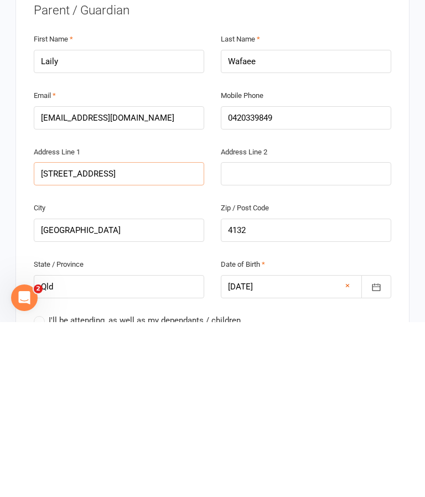
type input "6 Waratah drive crestme"
type input "6 Waratah drive crestmea"
type input "6 Waratah drive crestmead"
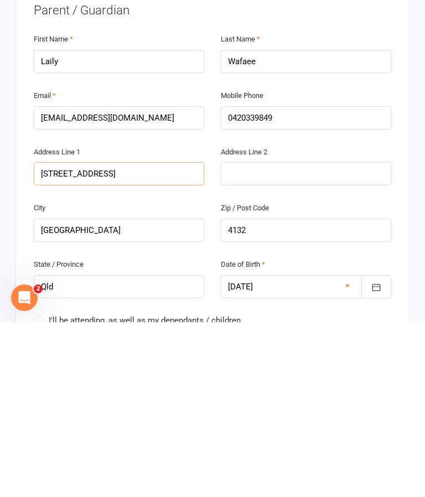
type input "6 Waratah drive crestmead"
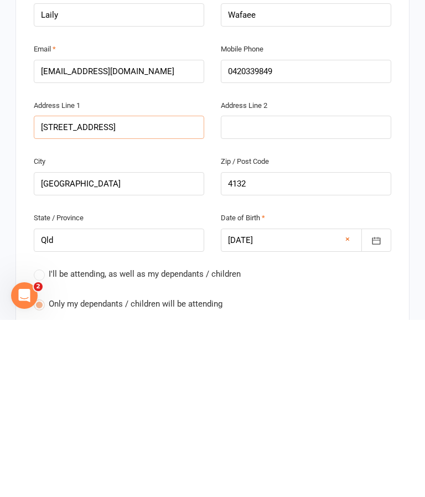
scroll to position [299, 0]
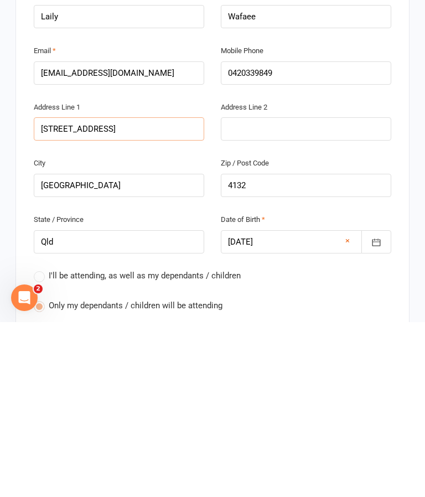
type input "6 Waratah drive Crestmead"
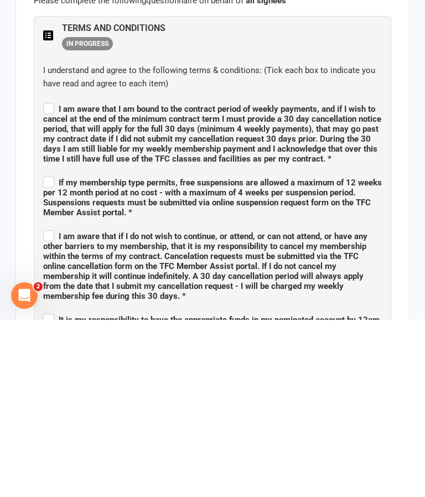
scroll to position [648, 0]
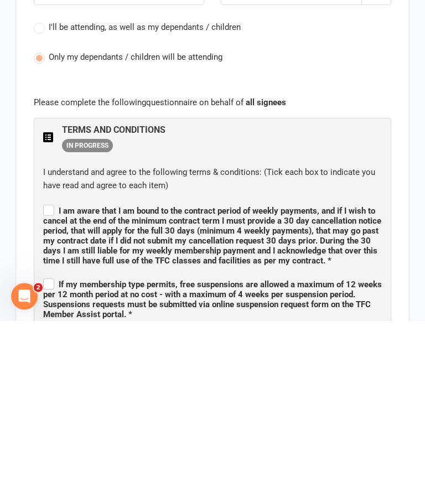
type input "6 Waratah drive Crestmead"
click at [54, 379] on label "I am aware that I am bound to the contract period of weekly payments, and if I …" at bounding box center [212, 410] width 338 height 63
click at [54, 377] on input "I am aware that I am bound to the contract period of weekly payments, and if I …" at bounding box center [212, 377] width 338 height 0
checkbox input "true"
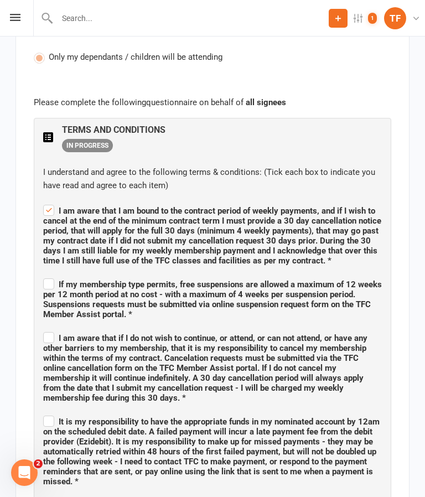
click at [55, 279] on span "If my membership type permits, free suspensions are allowed a maximum of 12 wee…" at bounding box center [212, 299] width 338 height 40
click at [55, 274] on input "If my membership type permits, free suspensions are allowed a maximum of 12 wee…" at bounding box center [212, 274] width 338 height 0
checkbox input "true"
click at [51, 330] on label "I am aware that if I do not wish to continue, or attend, or can not attend, or …" at bounding box center [212, 366] width 338 height 73
click at [51, 328] on input "I am aware that if I do not wish to continue, or attend, or can not attend, or …" at bounding box center [212, 328] width 338 height 0
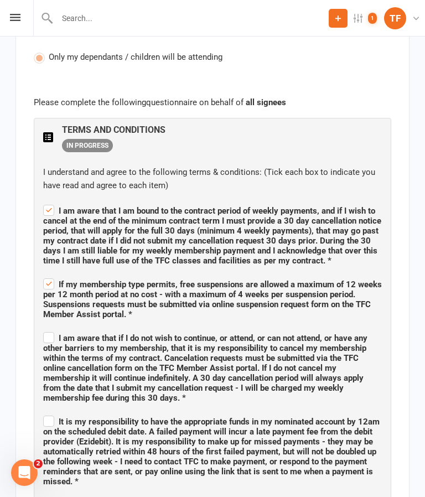
checkbox input "true"
click at [55, 416] on span "It is my responsibility to have the appropriate funds in my nominated account b…" at bounding box center [211, 451] width 336 height 70
click at [55, 411] on input "It is my responsibility to have the appropriate funds in my nominated account b…" at bounding box center [212, 411] width 338 height 0
checkbox input "true"
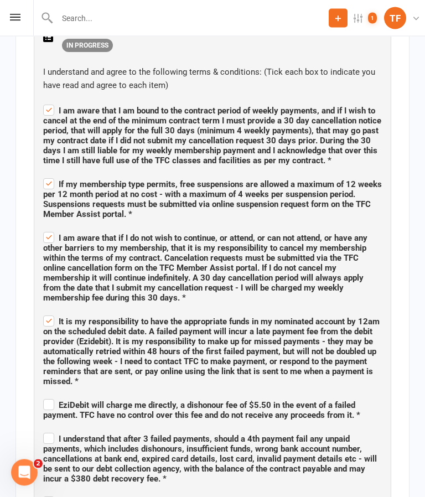
click at [56, 397] on span "EziDebit will charge me directly, a dishonour fee of $5.50 in the event of a fa…" at bounding box center [212, 408] width 338 height 23
click at [56, 395] on input "EziDebit will charge me directly, a dishonour fee of $5.50 in the event of a fa…" at bounding box center [212, 395] width 338 height 0
checkbox input "true"
click at [63, 434] on span "I understand that after 3 failed payments, should a 4th payment fail any unpaid…" at bounding box center [209, 459] width 333 height 50
click at [63, 429] on input "I understand that after 3 failed payments, should a 4th payment fail any unpaid…" at bounding box center [212, 429] width 338 height 0
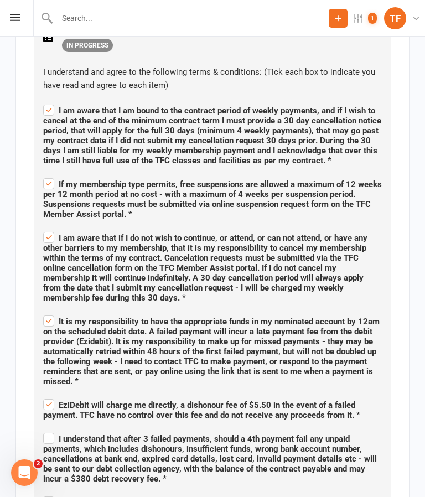
checkbox input "true"
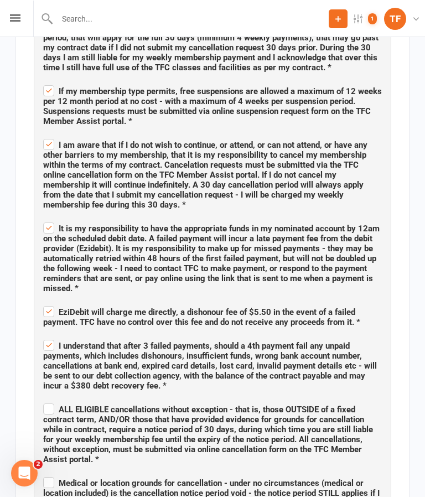
click at [63, 404] on span "ALL ELIGIBLE cancellations without exception - that is, those OUTSIDE of a fixe…" at bounding box center [208, 434] width 330 height 60
click at [63, 399] on input "ALL ELIGIBLE cancellations without exception - that is, those OUTSIDE of a fixe…" at bounding box center [212, 399] width 338 height 0
click at [59, 432] on span "ALL ELIGIBLE cancellations without exception - that is, those OUTSIDE of a fixe…" at bounding box center [208, 434] width 330 height 60
click at [59, 399] on input "ALL ELIGIBLE cancellations without exception - that is, those OUTSIDE of a fixe…" at bounding box center [212, 399] width 338 height 0
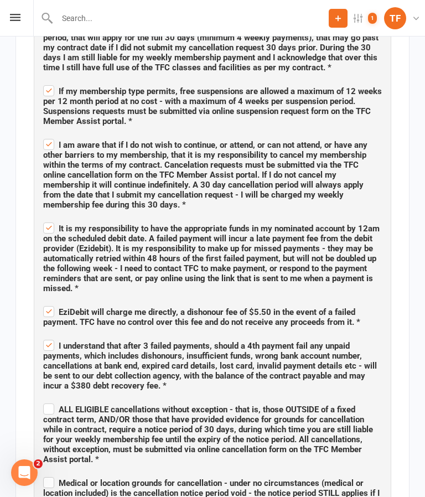
click at [64, 404] on span "ALL ELIGIBLE cancellations without exception - that is, those OUTSIDE of a fixe…" at bounding box center [208, 434] width 330 height 60
click at [64, 399] on input "ALL ELIGIBLE cancellations without exception - that is, those OUTSIDE of a fixe…" at bounding box center [212, 399] width 338 height 0
checkbox input "true"
click at [49, 473] on input "Medical or location grounds for cancellation - under no circumstances (medical …" at bounding box center [212, 473] width 338 height 0
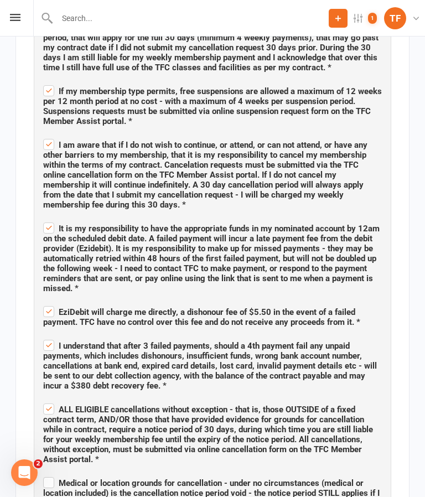
checkbox input "true"
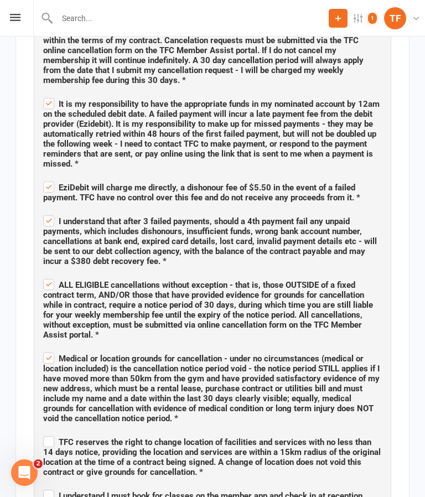
scroll to position [1045, 0]
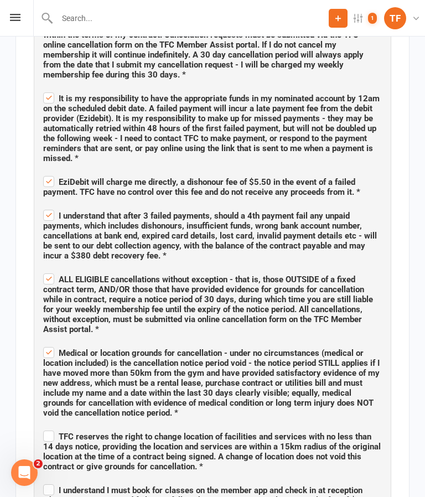
click at [66, 431] on span "TFC reserves the right to change location of facilities and services with no le…" at bounding box center [211, 451] width 337 height 40
click at [66, 426] on input "TFC reserves the right to change location of facilities and services with no le…" at bounding box center [212, 426] width 338 height 0
checkbox input "true"
click at [82, 480] on input "I understand I must book for classes on the member app and check in at receptio…" at bounding box center [212, 480] width 338 height 0
checkbox input "true"
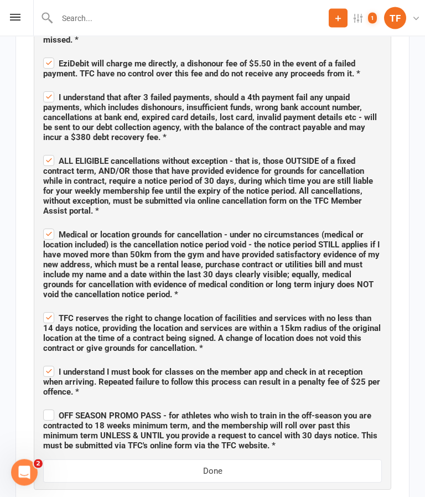
click at [88, 411] on span "OFF SEASON PROMO PASS - for athletes who wish to train in the off-season you ar…" at bounding box center [210, 431] width 334 height 40
click at [88, 406] on input "OFF SEASON PROMO PASS - for athletes who wish to train in the off-season you ar…" at bounding box center [212, 406] width 338 height 0
checkbox input "true"
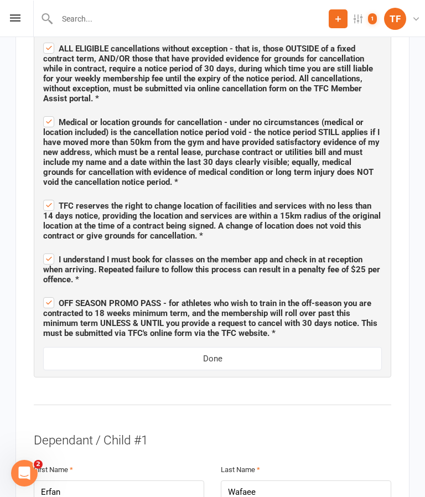
click at [232, 346] on button "Done" at bounding box center [212, 357] width 338 height 23
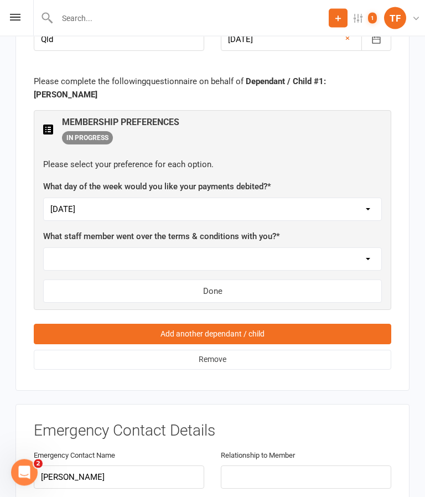
scroll to position [1206, 0]
click at [274, 248] on select "Not sure [PERSON_NAME] [PERSON_NAME] [PERSON_NAME] [PERSON_NAME] [PERSON_NAME] …" at bounding box center [212, 259] width 337 height 22
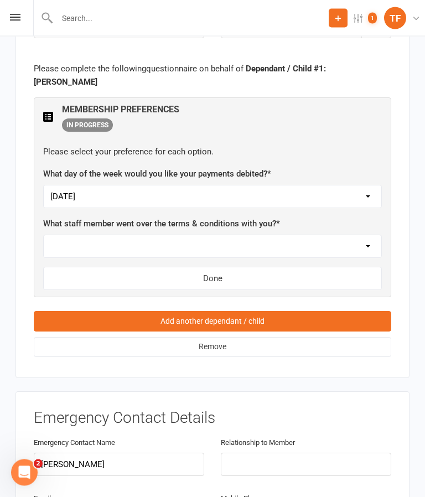
scroll to position [1219, 0]
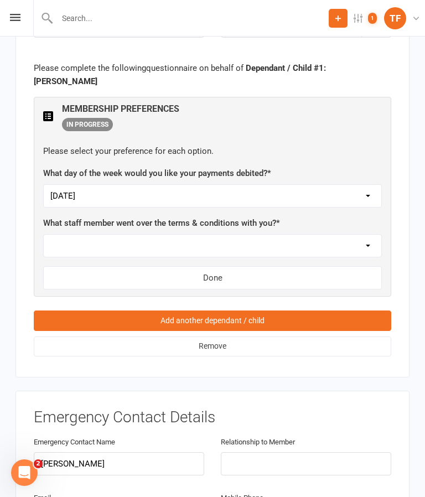
click at [356, 234] on select "Not sure [PERSON_NAME] [PERSON_NAME] [PERSON_NAME] [PERSON_NAME] [PERSON_NAME] …" at bounding box center [212, 245] width 337 height 22
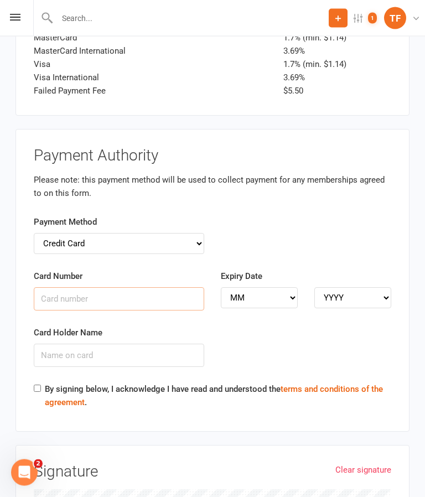
click at [153, 288] on input "Card Number" at bounding box center [119, 299] width 170 height 23
type input "5217291929115354"
click at [251, 288] on select "MM 01 02 03 04 05 06 07 08 09 10 11 12" at bounding box center [259, 298] width 77 height 21
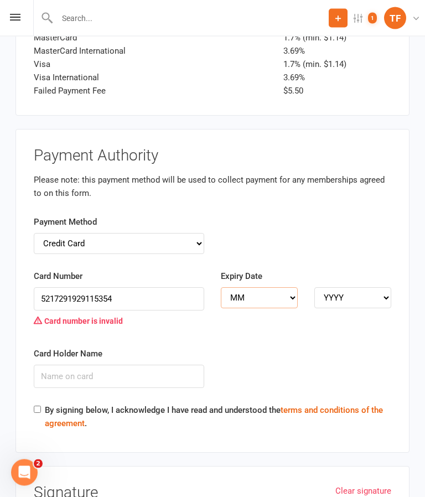
scroll to position [2929, 0]
click at [297, 287] on select "MM 01 02 03 04 05 06 07 08 09 10 11 12" at bounding box center [259, 297] width 77 height 21
select select "03"
click at [289, 287] on select "MM 01 02 03 04 05 06 07 08 09 10 11 12" at bounding box center [259, 297] width 77 height 21
click at [266, 287] on select "MM 01 02 03 04 05 06 07 08 09 10 11 12" at bounding box center [259, 297] width 77 height 21
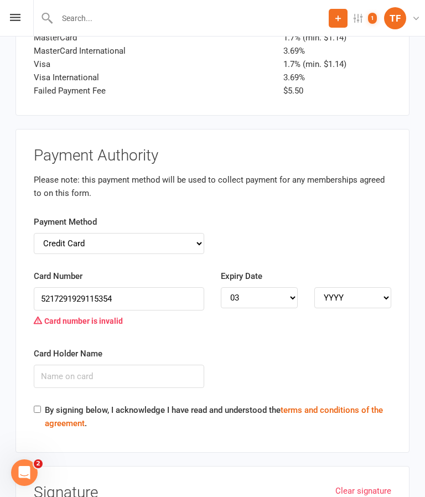
click at [354, 269] on div "Expiry Date MM 01 02 03 04 05 06 07 08 09 10 11 12 YYYY 2025 2026 2027 2028 202…" at bounding box center [306, 288] width 170 height 39
click at [394, 269] on div "Expiry Date MM 01 02 03 04 05 06 07 08 09 10 11 12 YYYY 2025 2026 2027 2028 202…" at bounding box center [305, 296] width 187 height 54
click at [355, 269] on div "Expiry Date MM 01 02 03 04 05 06 07 08 09 10 11 12 YYYY 2025 2026 2027 2028 202…" at bounding box center [306, 288] width 170 height 39
click at [327, 287] on select "YYYY 2025 2026 2027 2028 2029 2030 2031 2032 2033 2034" at bounding box center [352, 297] width 77 height 21
select select "2027"
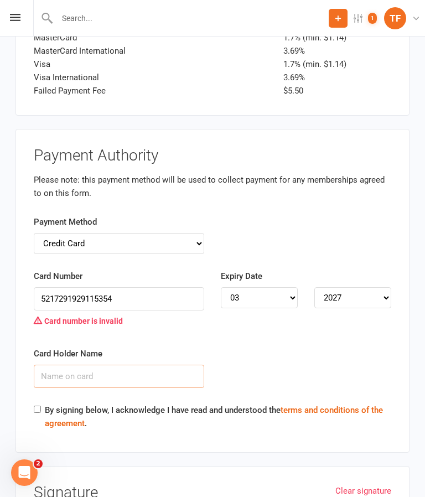
click at [90, 364] on input "Card Holder Name" at bounding box center [119, 375] width 170 height 23
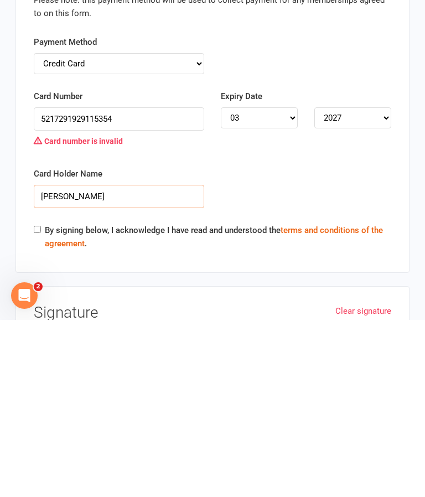
scroll to position [2936, 0]
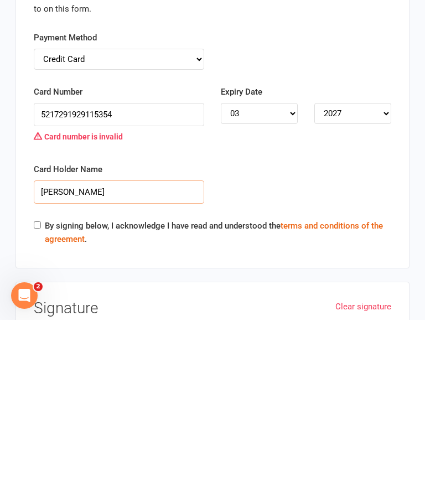
type input "Hamida wafaee"
click at [251, 396] on label "By signing below, I acknowledge I have read and understood the terms and condit…" at bounding box center [218, 409] width 346 height 27
click at [41, 398] on input "By signing below, I acknowledge I have read and understood the terms and condit…" at bounding box center [37, 401] width 7 height 7
checkbox input "true"
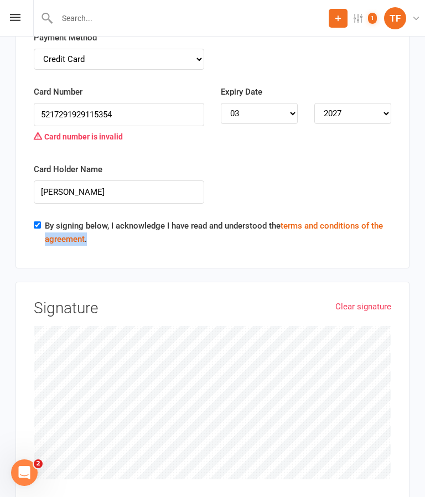
click at [180, 199] on div "Payment Authority Please note: this payment method will be used to collect paym…" at bounding box center [212, 107] width 394 height 324
click at [374, 300] on link "Clear signature" at bounding box center [363, 306] width 56 height 13
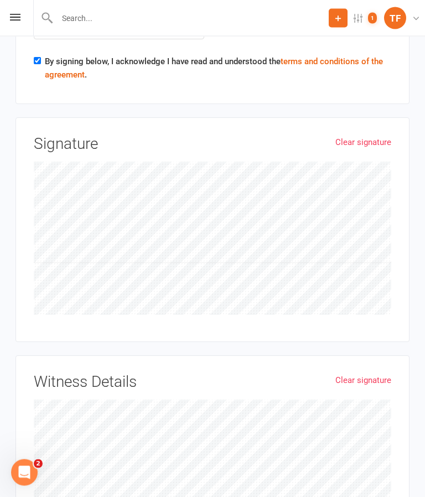
scroll to position [3279, 0]
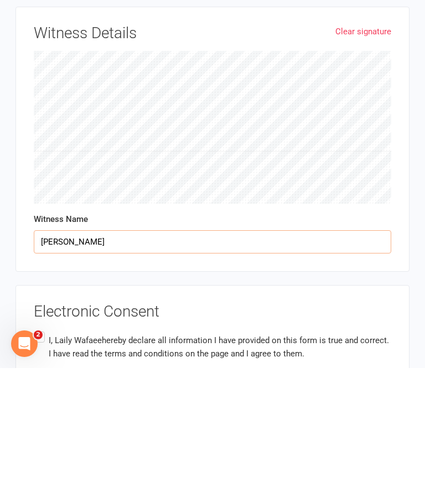
type input "[PERSON_NAME]"
click at [34, 458] on label "I, Laily Wafaee hereby declare all information I have provided on this form is …" at bounding box center [212, 475] width 357 height 35
click at [34, 458] on input "I, Laily Wafaee hereby declare all information I have provided on this form is …" at bounding box center [37, 458] width 7 height 0
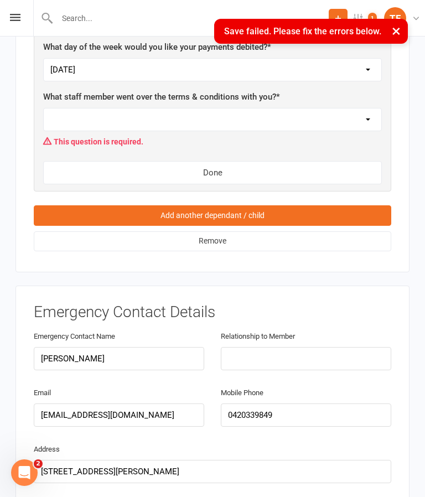
scroll to position [1082, 0]
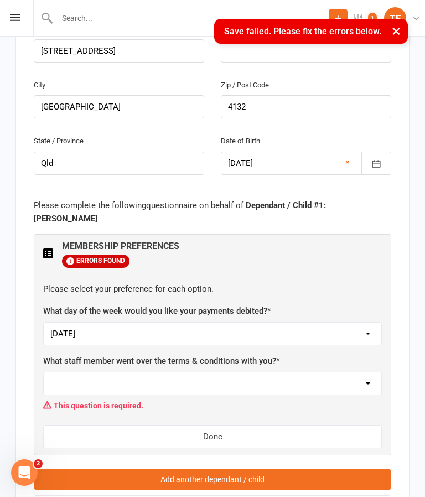
click at [338, 372] on select "Not sure [PERSON_NAME] [PERSON_NAME] [PERSON_NAME] [PERSON_NAME] [PERSON_NAME] …" at bounding box center [212, 383] width 337 height 22
select select "[PERSON_NAME]"
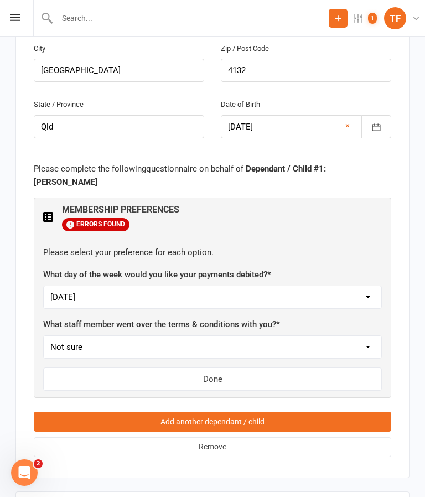
scroll to position [1123, 0]
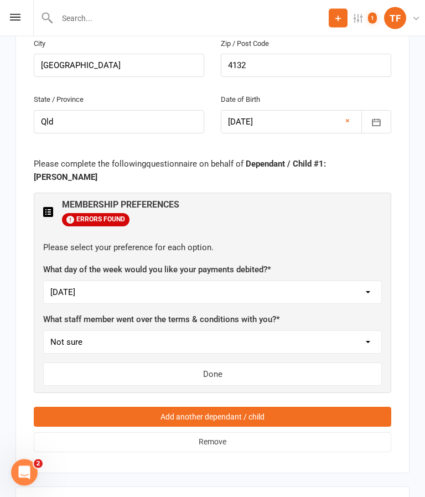
click at [242, 363] on button "Done" at bounding box center [212, 374] width 338 height 23
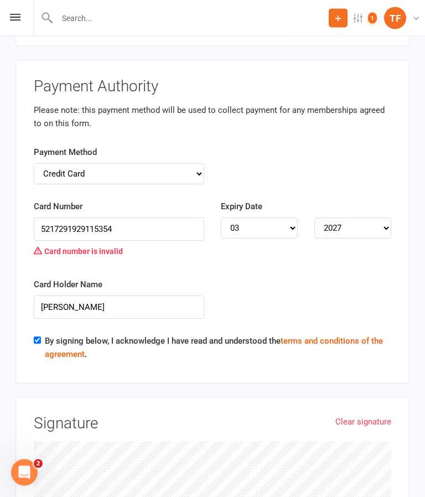
scroll to position [2853, 0]
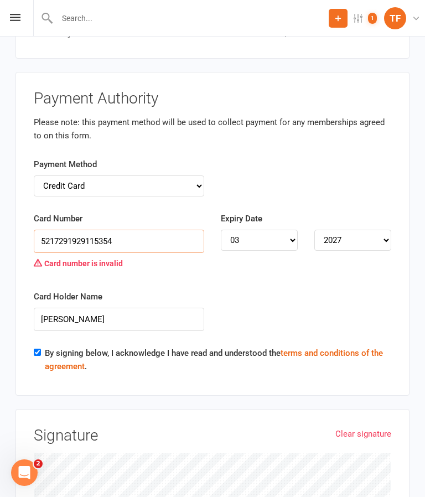
click at [86, 230] on input "5217291929115354" at bounding box center [119, 241] width 170 height 23
click at [93, 230] on input "5217291989115354" at bounding box center [119, 241] width 170 height 23
click at [87, 230] on input "5217291989115354" at bounding box center [119, 241] width 170 height 23
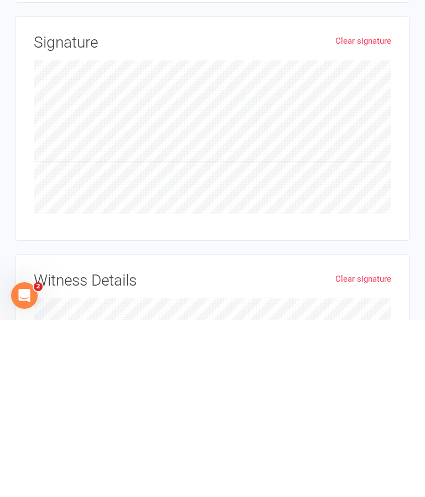
scroll to position [3394, 0]
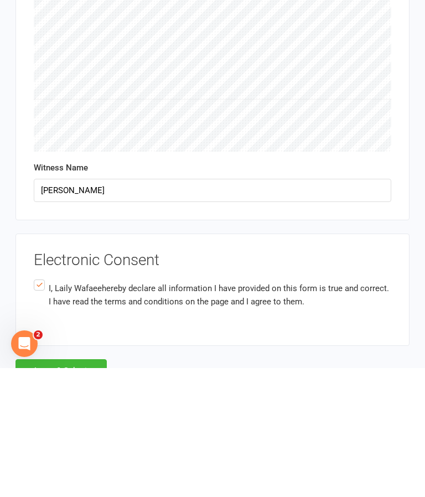
type input "5217291928115354"
click at [75, 488] on button "Agree & Submit" at bounding box center [60, 499] width 91 height 23
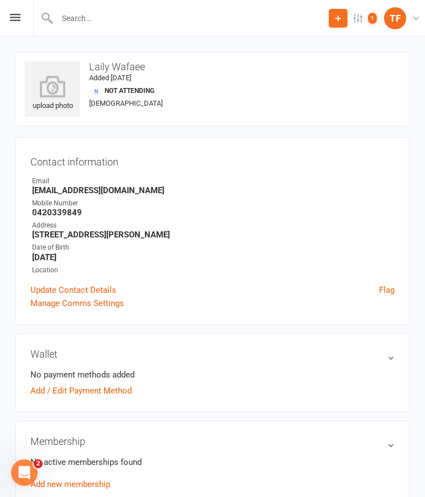
click at [50, 79] on icon at bounding box center [52, 86] width 55 height 22
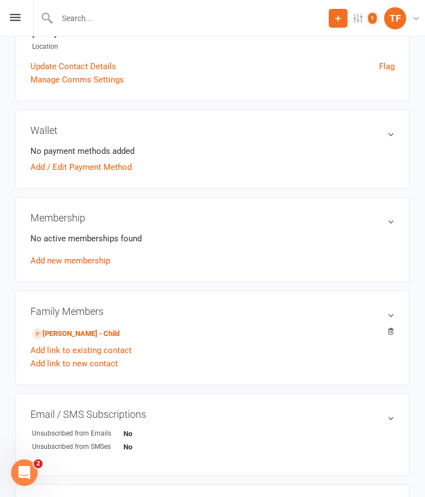
scroll to position [230, 0]
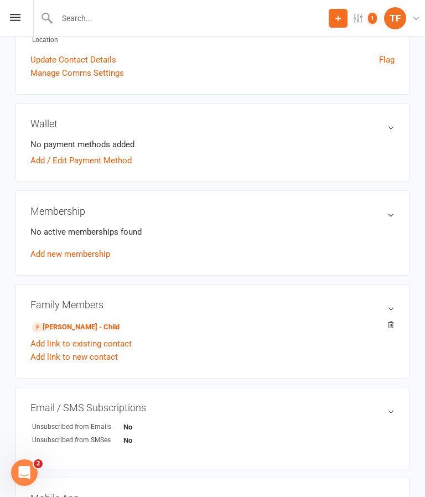
click at [96, 324] on link "Erfan Wafaee - Child" at bounding box center [75, 327] width 87 height 12
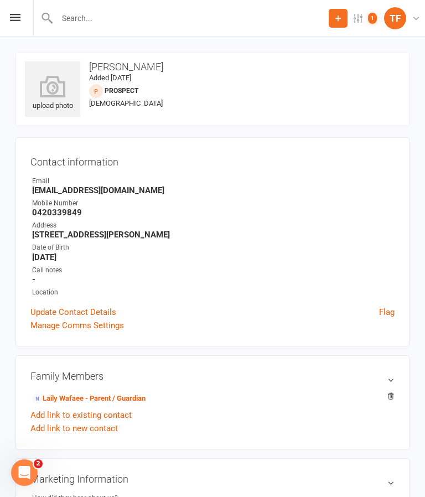
click at [53, 87] on icon at bounding box center [52, 86] width 55 height 22
